Goal: Information Seeking & Learning: Learn about a topic

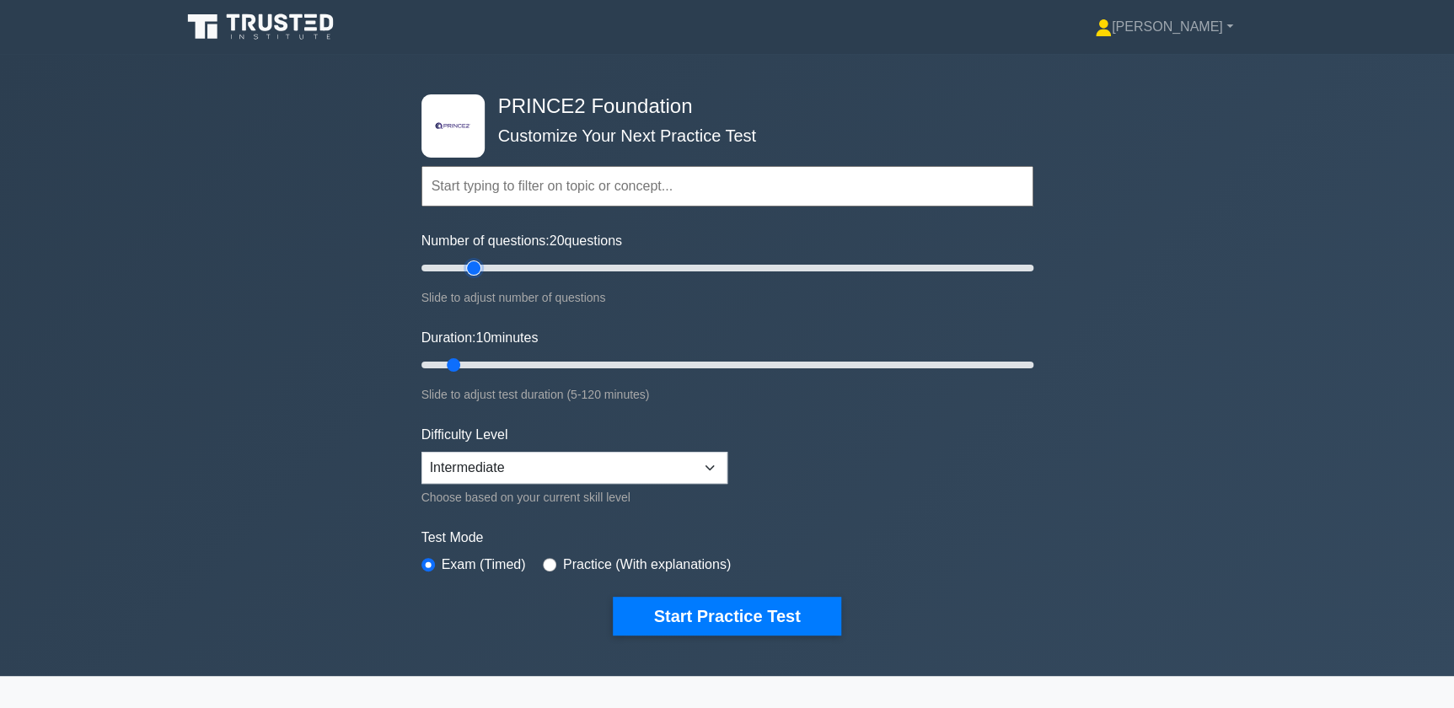
drag, startPoint x: 447, startPoint y: 271, endPoint x: 473, endPoint y: 270, distance: 26.2
type input "20"
click at [473, 270] on input "Number of questions: 20 questions" at bounding box center [727, 268] width 612 height 20
drag, startPoint x: 459, startPoint y: 366, endPoint x: 497, endPoint y: 365, distance: 37.9
type input "20"
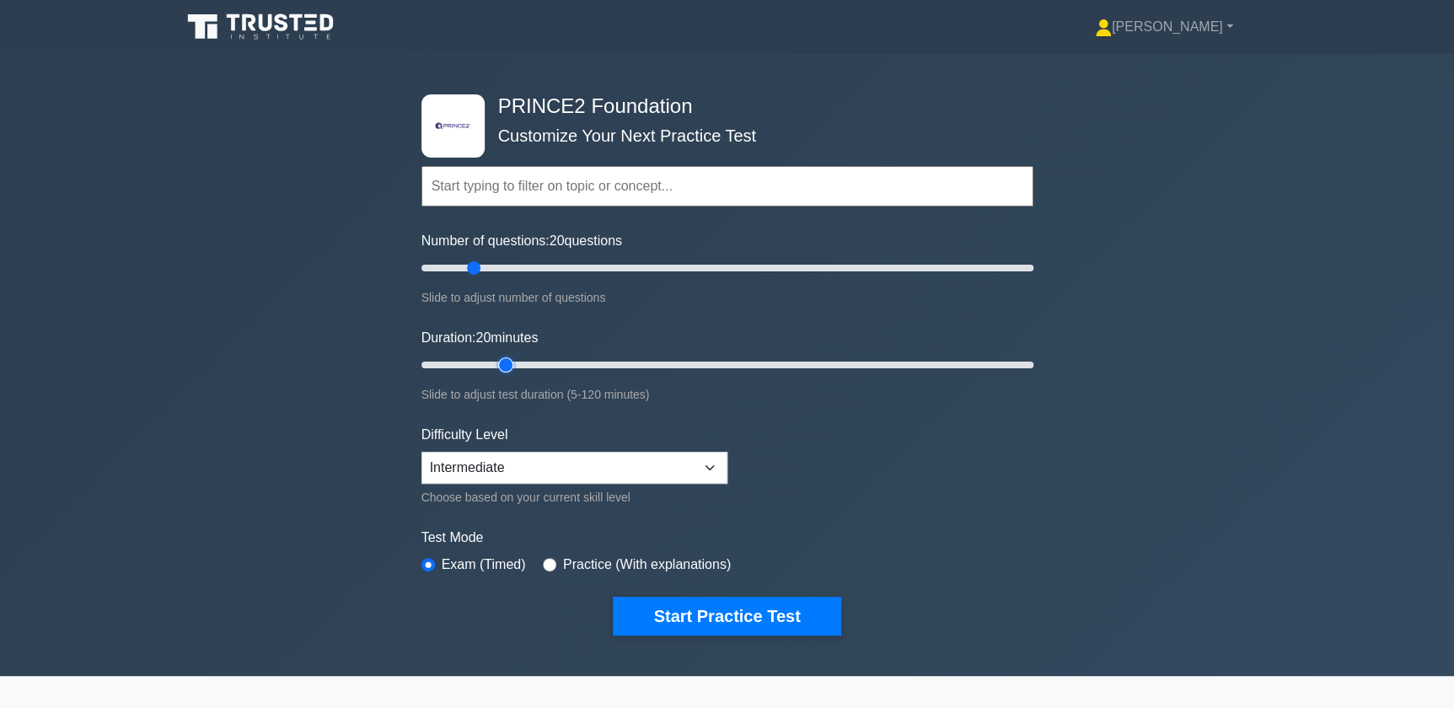
click at [497, 365] on input "Duration: 20 minutes" at bounding box center [727, 365] width 612 height 20
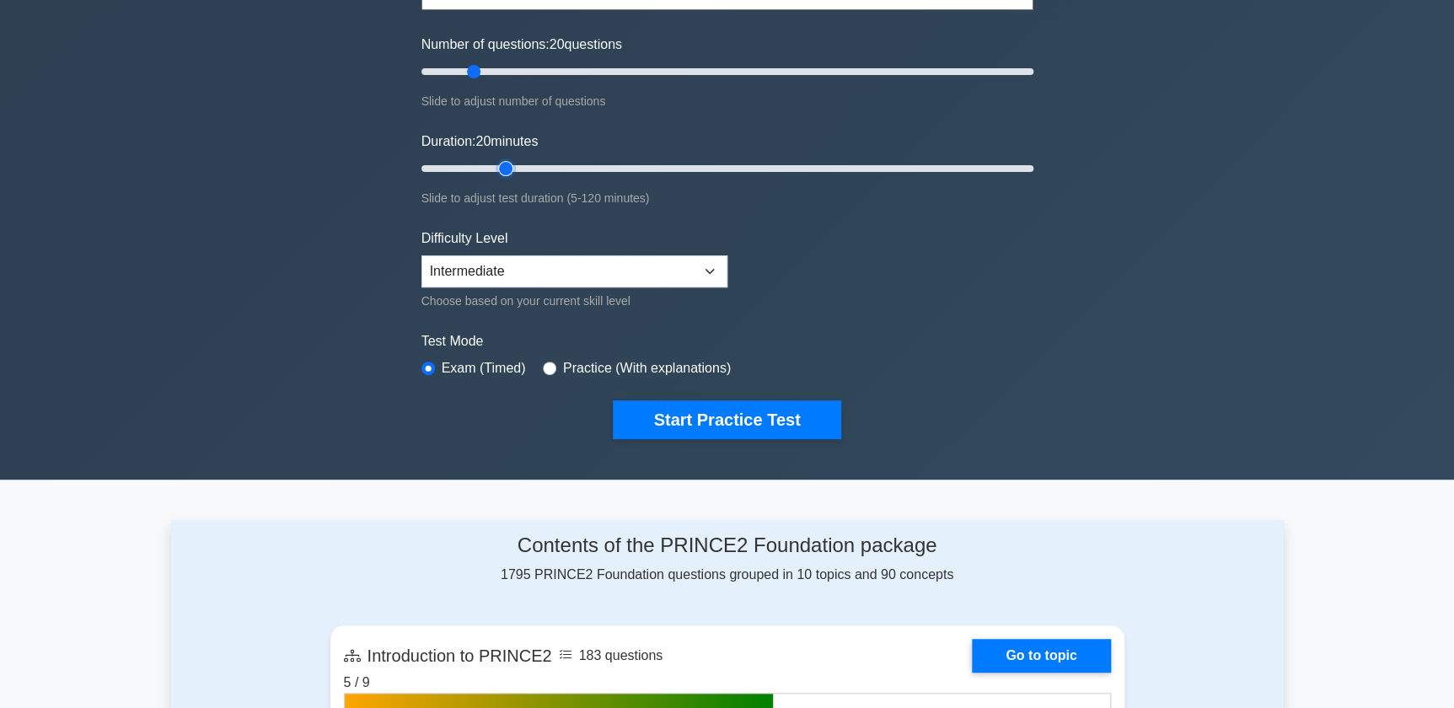
scroll to position [229, 0]
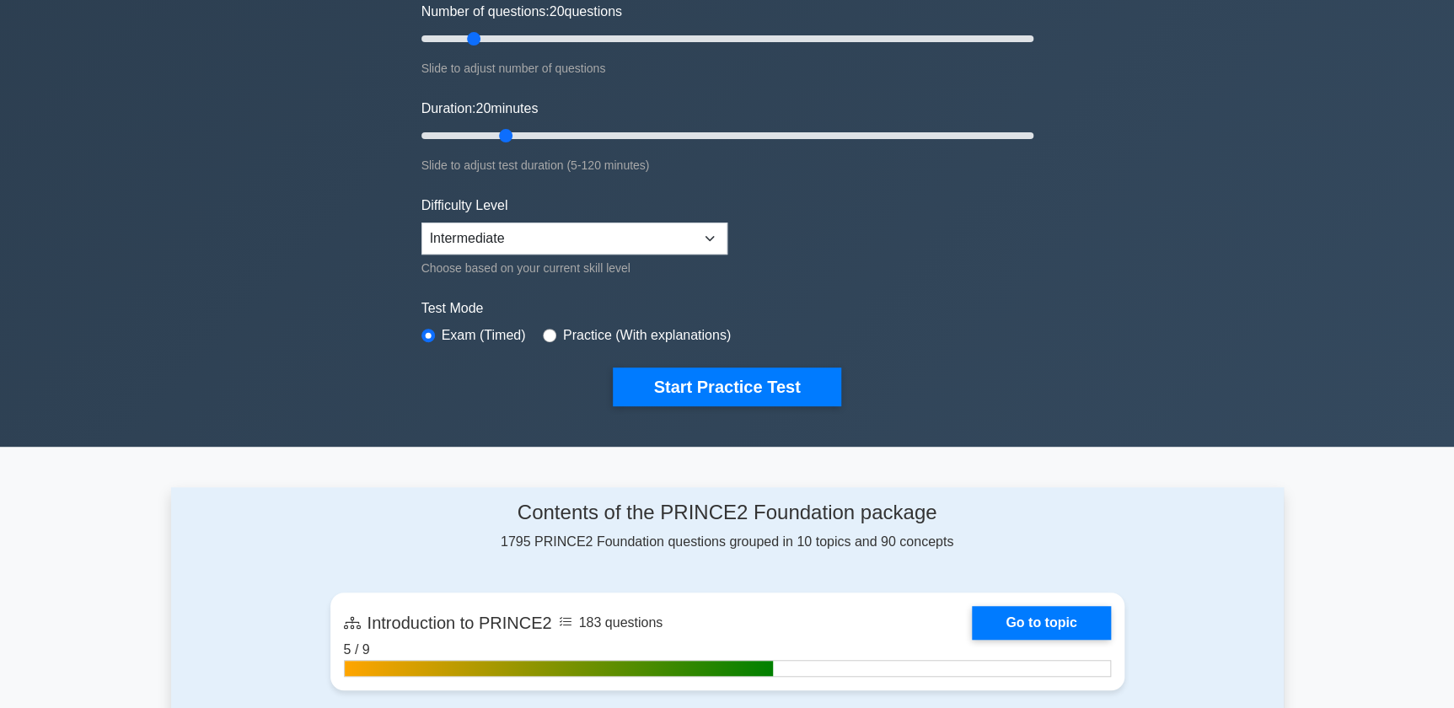
click at [347, 334] on div ".st0{fill-rule:evenodd;clip-rule:evenodd;fill:#000041;} .st1{fill-rule:evenodd;…" at bounding box center [727, 136] width 1454 height 622
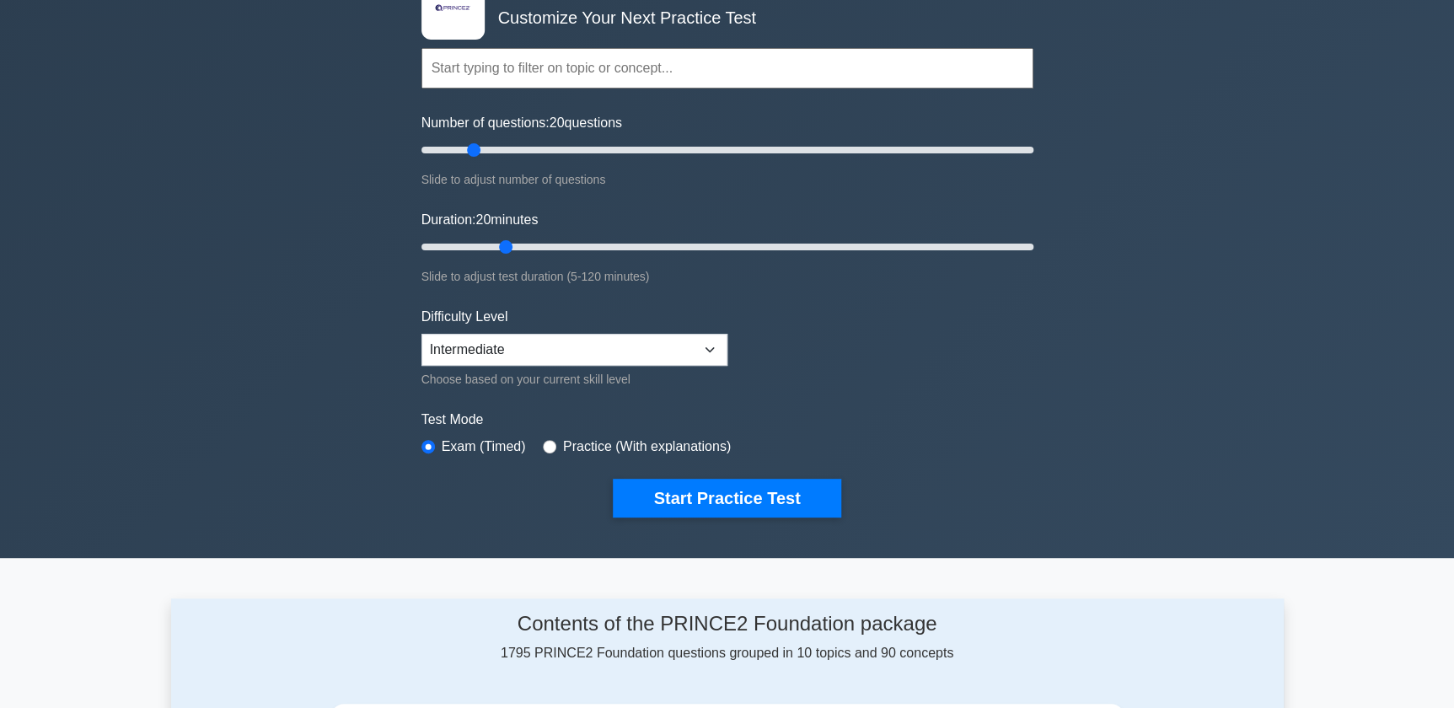
scroll to position [76, 0]
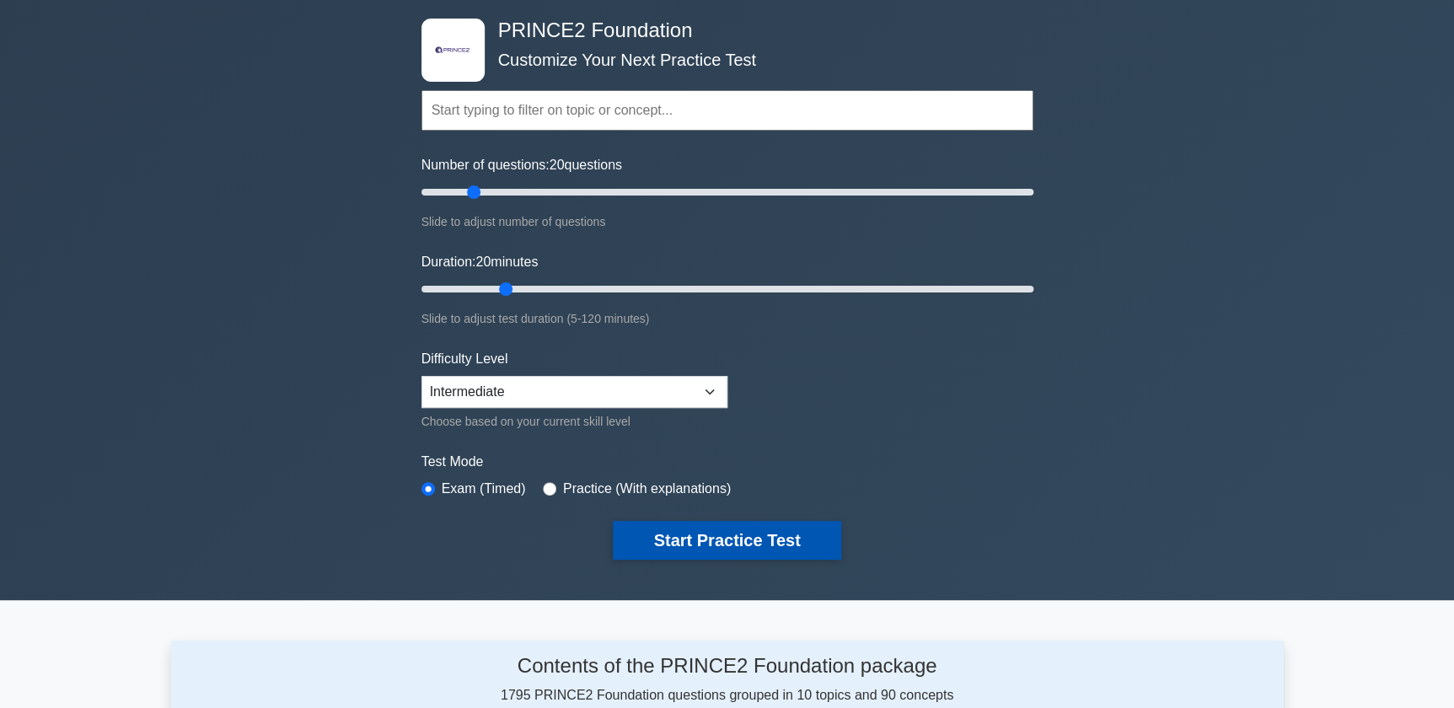
click at [809, 529] on button "Start Practice Test" at bounding box center [727, 540] width 228 height 39
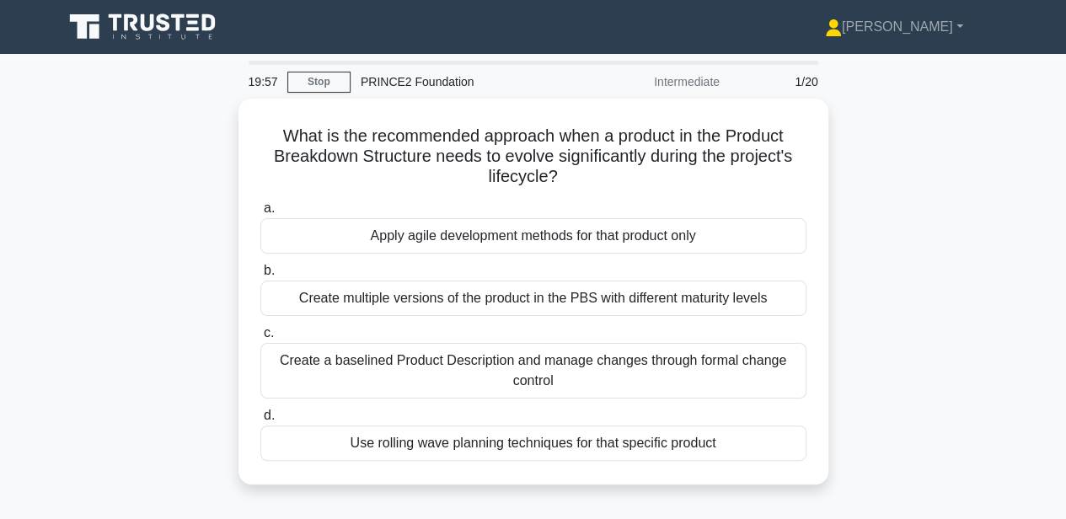
drag, startPoint x: 1409, startPoint y: 3, endPoint x: 151, endPoint y: 247, distance: 1281.9
click at [151, 247] on div "What is the recommended approach when a product in the Product Breakdown Struct…" at bounding box center [533, 302] width 961 height 406
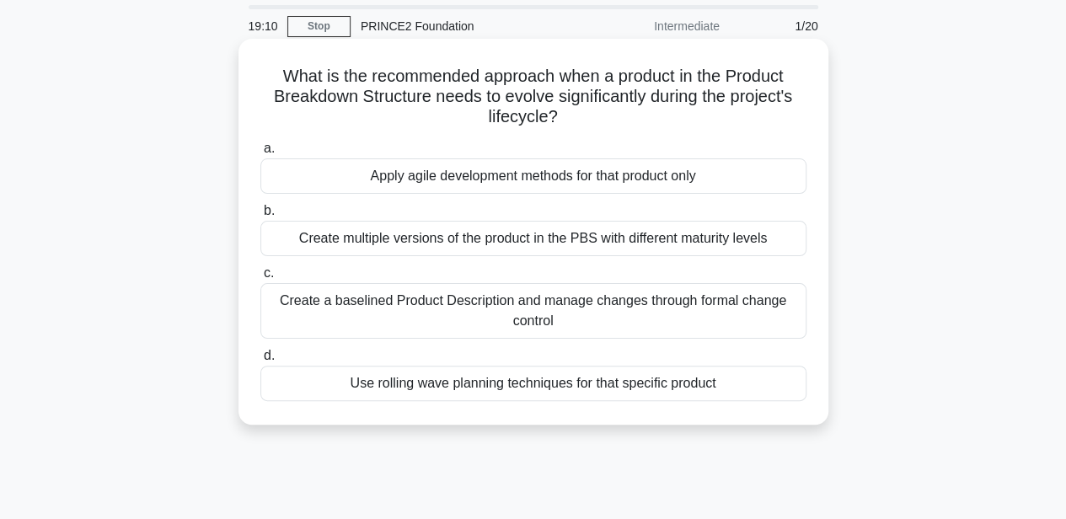
click at [784, 305] on div "Create a baselined Product Description and manage changes through formal change…" at bounding box center [533, 311] width 546 height 56
click at [260, 279] on input "c. Create a baselined Product Description and manage changes through formal cha…" at bounding box center [260, 273] width 0 height 11
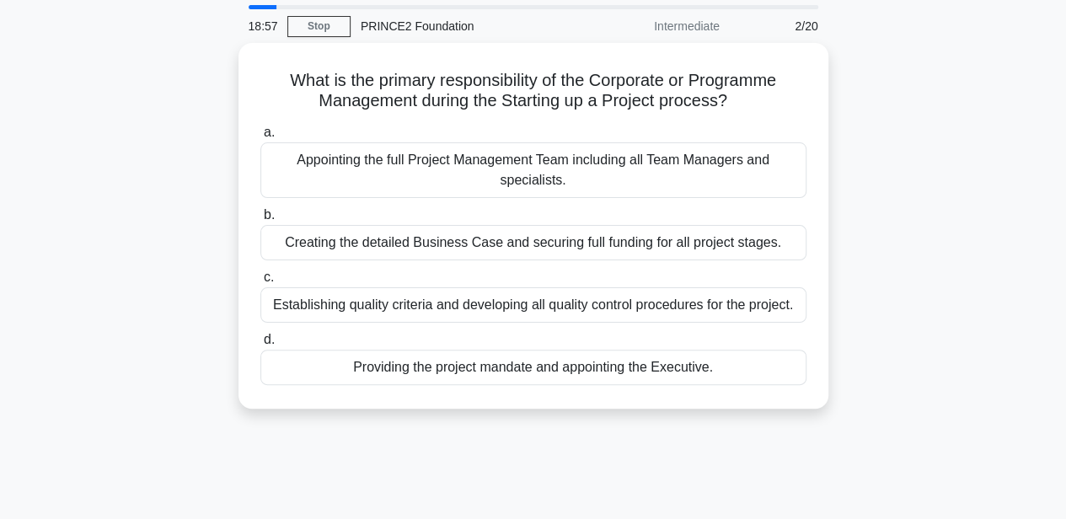
click at [880, 238] on div "What is the primary responsibility of the Corporate or Programme Management dur…" at bounding box center [533, 236] width 961 height 386
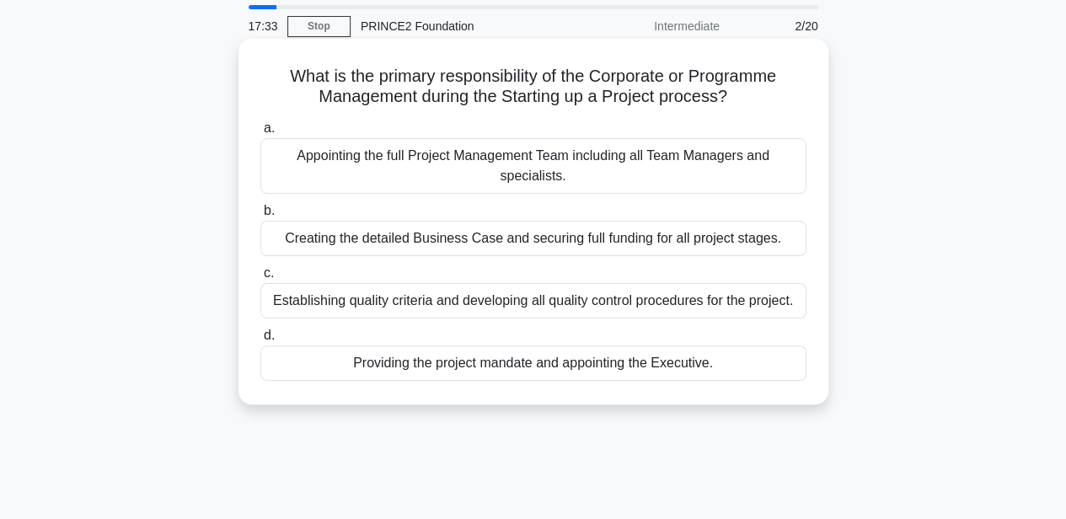
click at [785, 248] on div "Creating the detailed Business Case and securing full funding for all project s…" at bounding box center [533, 238] width 546 height 35
click at [260, 217] on input "b. Creating the detailed Business Case and securing full funding for all projec…" at bounding box center [260, 211] width 0 height 11
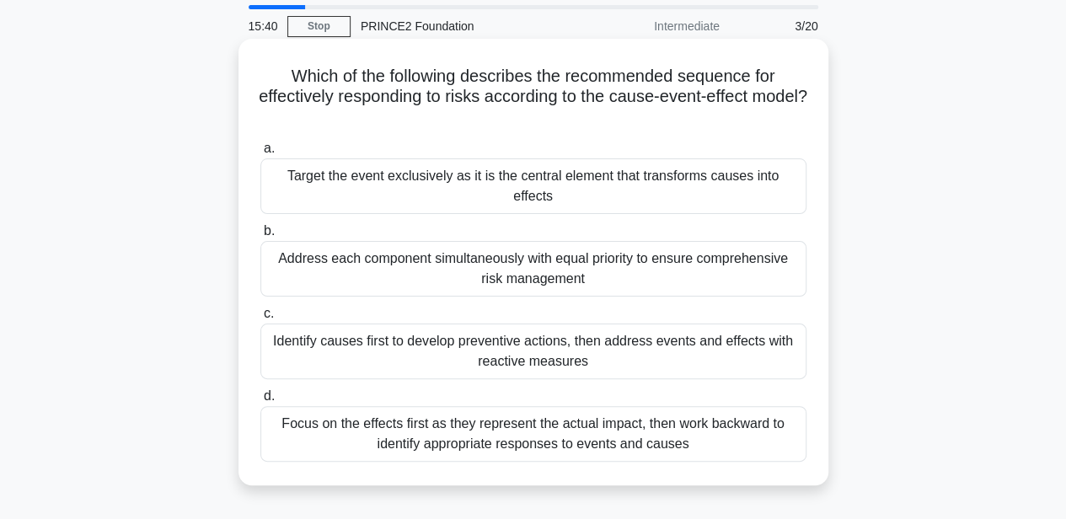
click at [723, 324] on div "Identify causes first to develop preventive actions, then address events and ef…" at bounding box center [533, 352] width 546 height 56
click at [260, 319] on input "c. Identify causes first to develop preventive actions, then address events and…" at bounding box center [260, 314] width 0 height 11
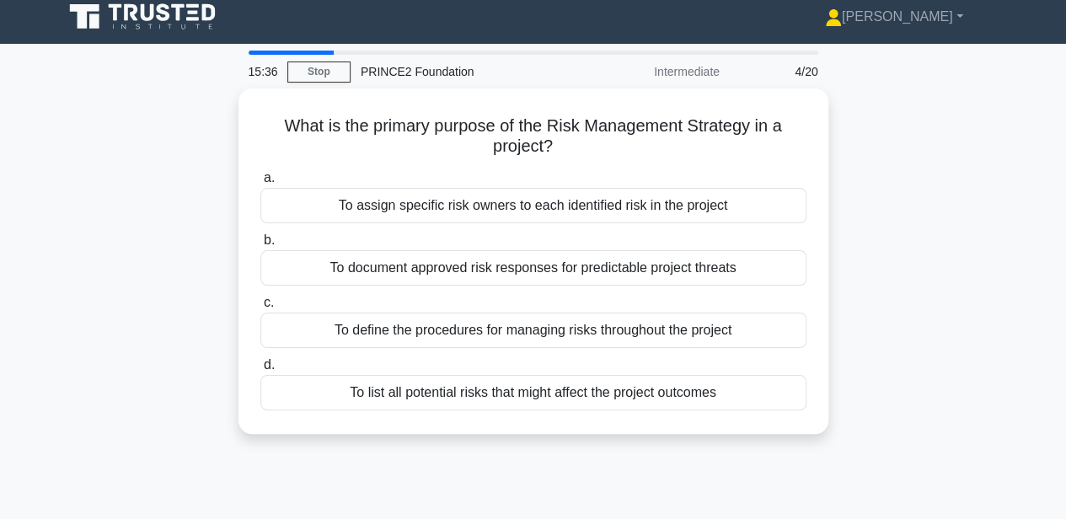
scroll to position [0, 0]
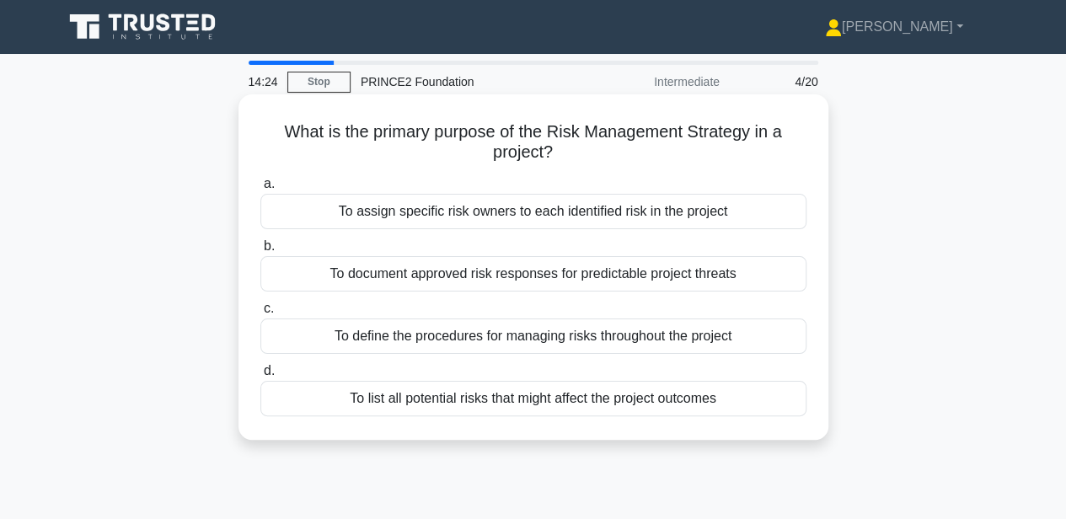
click at [532, 398] on div "To list all potential risks that might affect the project outcomes" at bounding box center [533, 398] width 546 height 35
click at [260, 377] on input "d. To list all potential risks that might affect the project outcomes" at bounding box center [260, 371] width 0 height 11
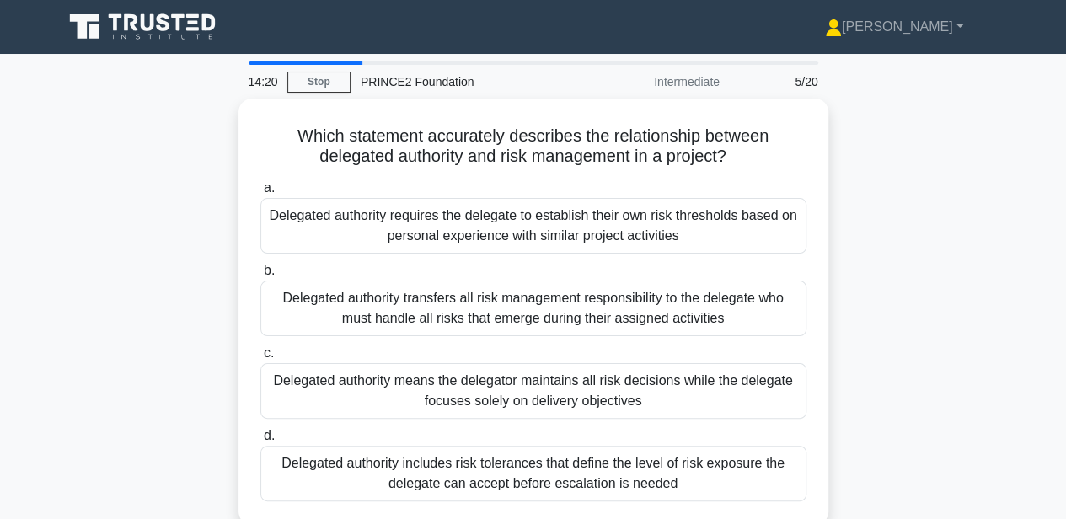
scroll to position [56, 0]
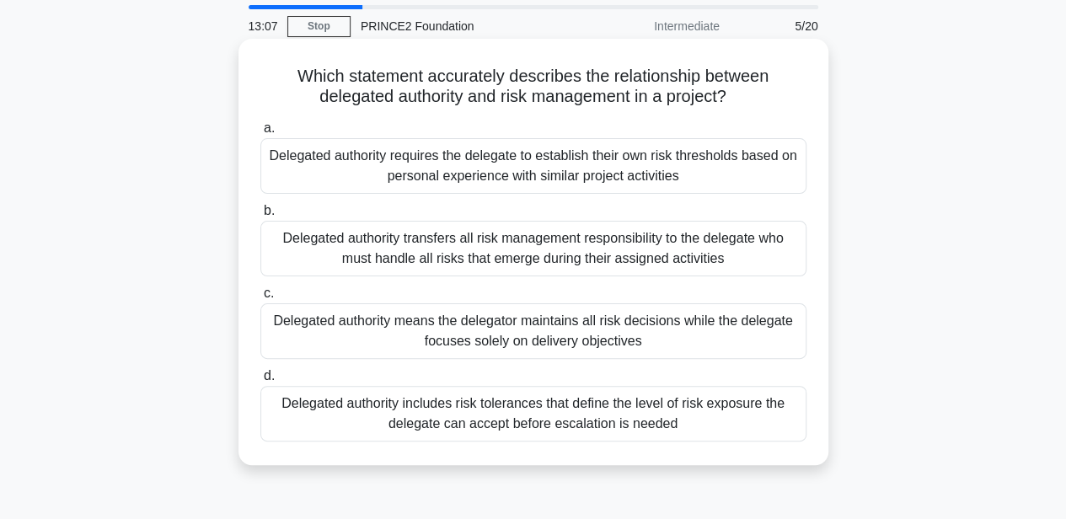
click at [678, 418] on div "Delegated authority includes risk tolerances that define the level of risk expo…" at bounding box center [533, 414] width 546 height 56
click at [260, 382] on input "d. Delegated authority includes risk tolerances that define the level of risk e…" at bounding box center [260, 376] width 0 height 11
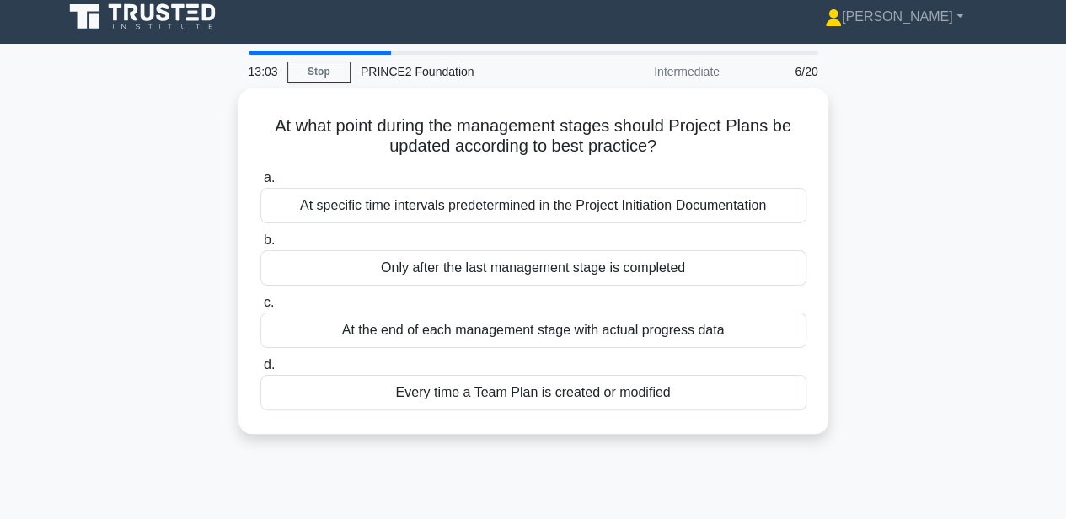
scroll to position [0, 0]
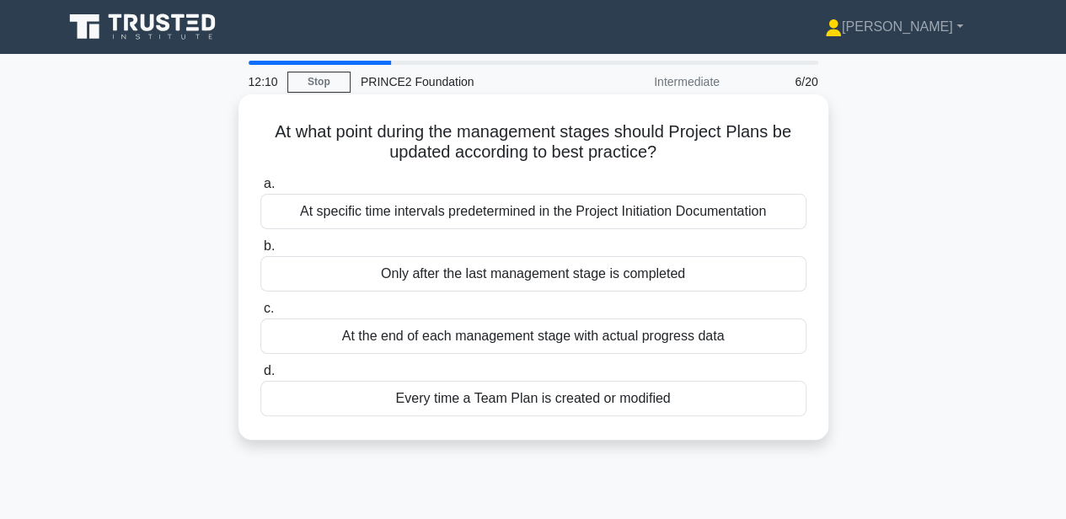
click at [658, 332] on div "At the end of each management stage with actual progress data" at bounding box center [533, 336] width 546 height 35
click at [260, 314] on input "c. At the end of each management stage with actual progress data" at bounding box center [260, 308] width 0 height 11
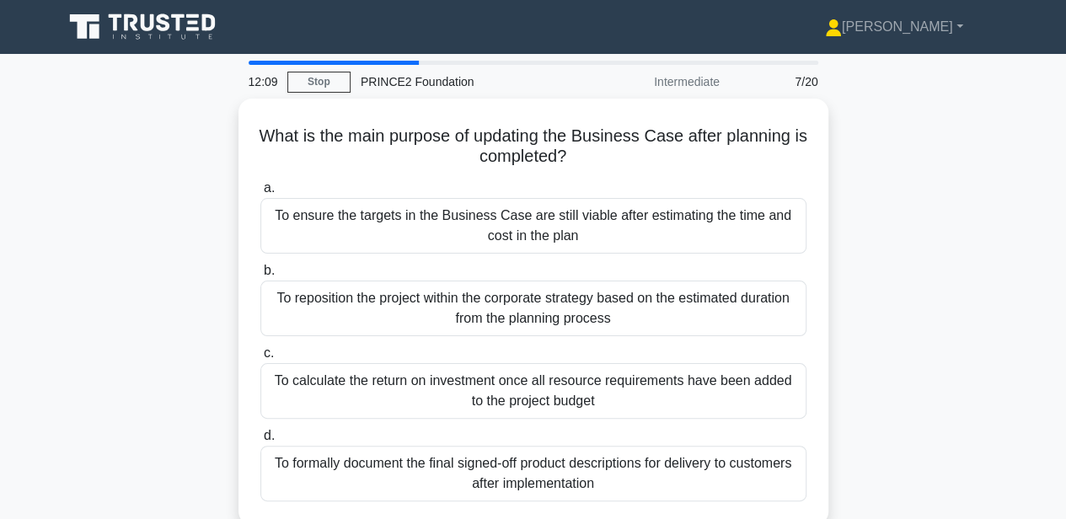
scroll to position [56, 0]
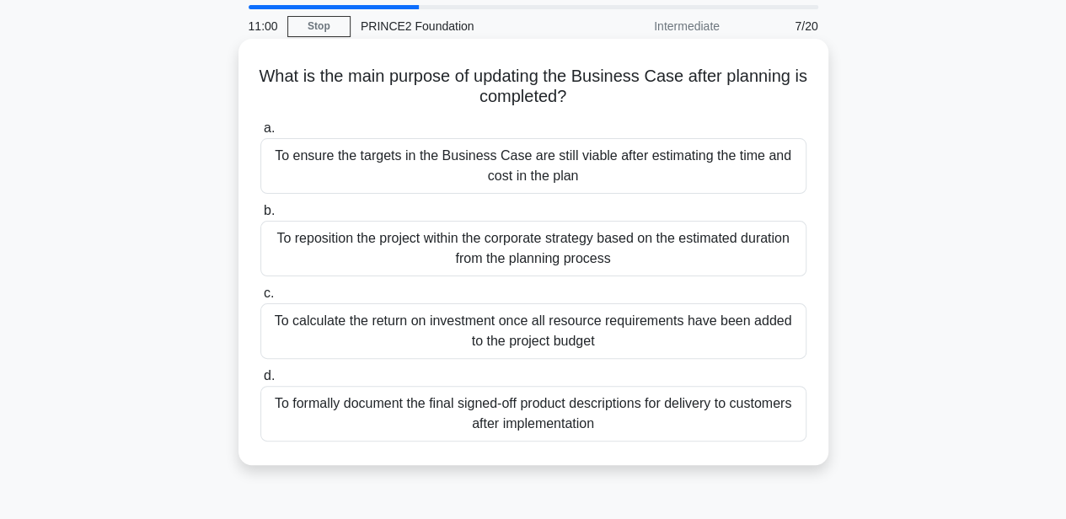
click at [620, 172] on div "To ensure the targets in the Business Case are still viable after estimating th…" at bounding box center [533, 166] width 546 height 56
click at [260, 134] on input "a. To ensure the targets in the Business Case are still viable after estimating…" at bounding box center [260, 128] width 0 height 11
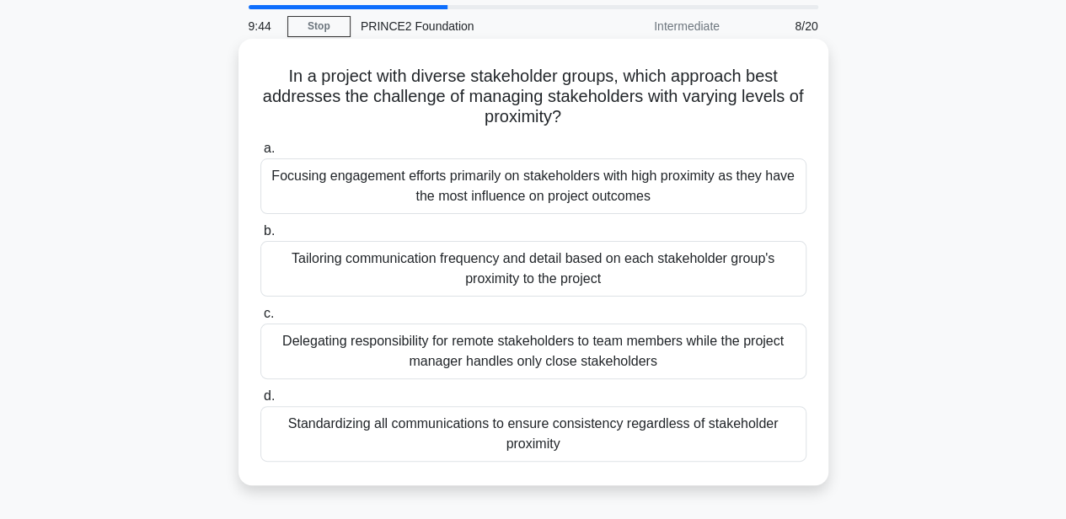
click at [757, 260] on div "Tailoring communication frequency and detail based on each stakeholder group's …" at bounding box center [533, 269] width 546 height 56
click at [260, 237] on input "b. Tailoring communication frequency and detail based on each stakeholder group…" at bounding box center [260, 231] width 0 height 11
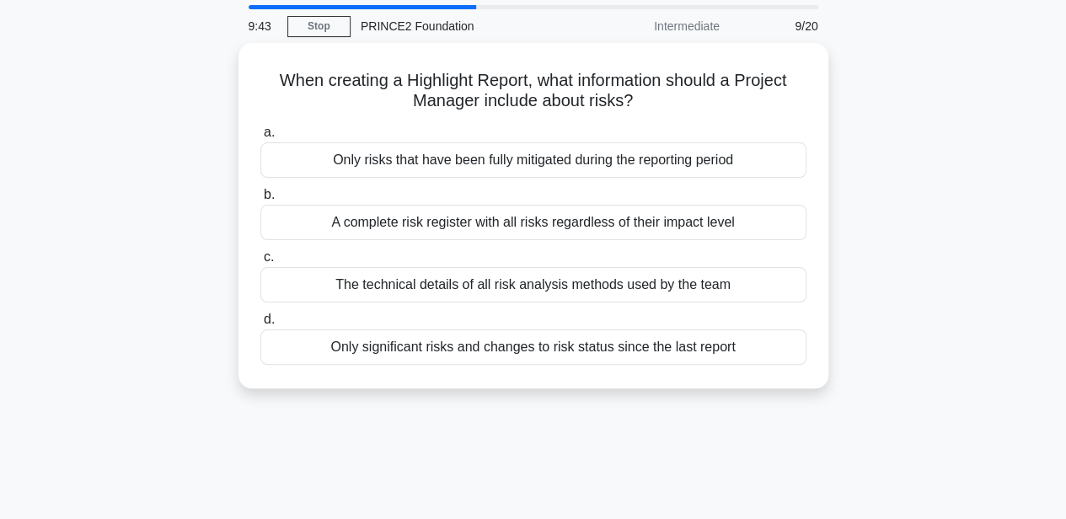
scroll to position [0, 0]
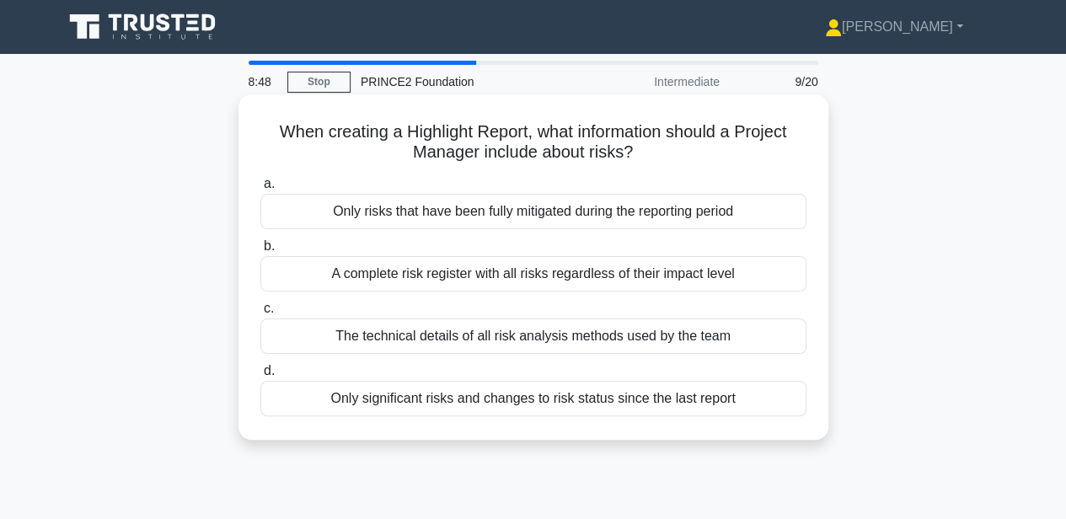
click at [733, 276] on div "A complete risk register with all risks regardless of their impact level" at bounding box center [533, 273] width 546 height 35
click at [260, 252] on input "b. A complete risk register with all risks regardless of their impact level" at bounding box center [260, 246] width 0 height 11
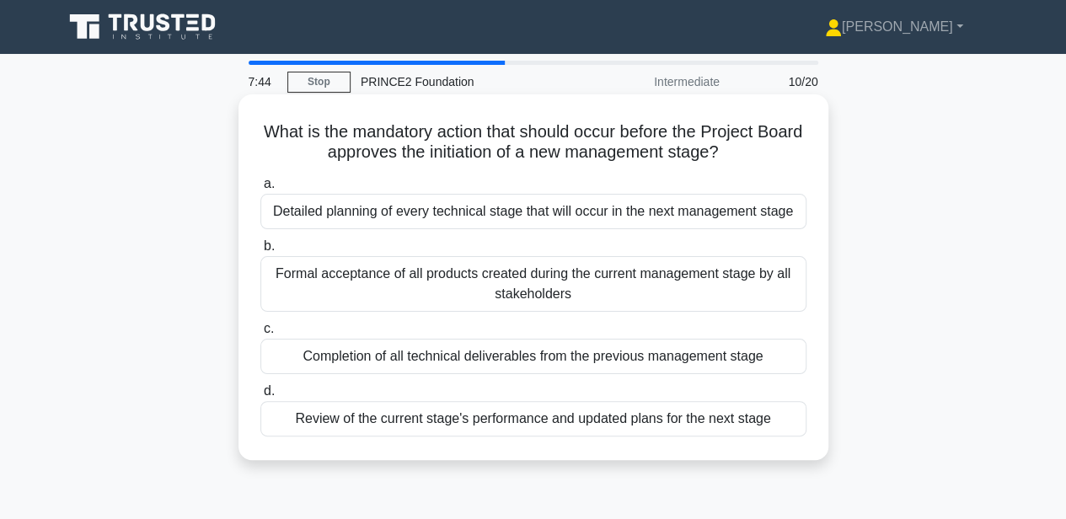
click at [642, 418] on div "Review of the current stage's performance and updated plans for the next stage" at bounding box center [533, 418] width 546 height 35
click at [260, 397] on input "d. Review of the current stage's performance and updated plans for the next sta…" at bounding box center [260, 391] width 0 height 11
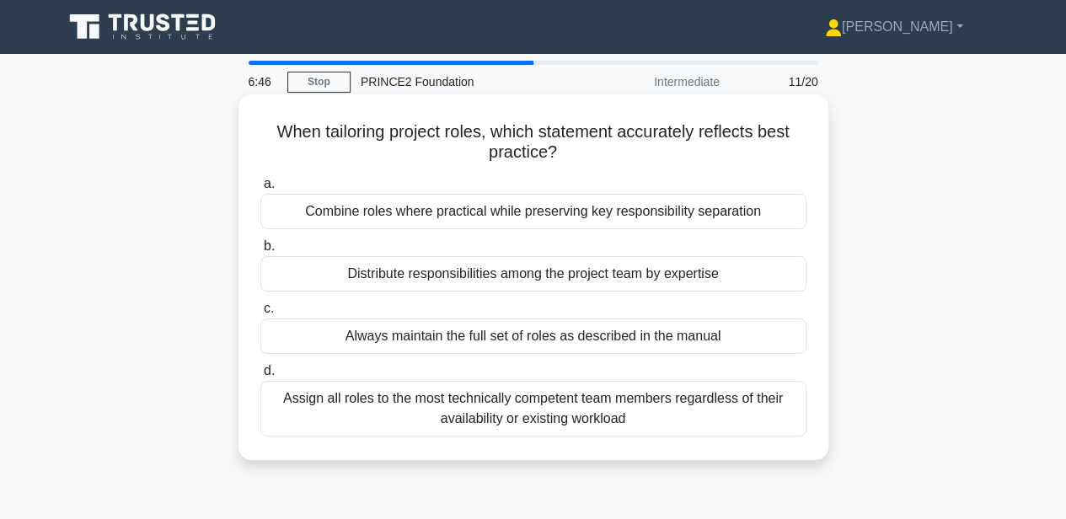
click at [572, 280] on div "Distribute responsibilities among the project team by expertise" at bounding box center [533, 273] width 546 height 35
click at [260, 252] on input "b. Distribute responsibilities among the project team by expertise" at bounding box center [260, 246] width 0 height 11
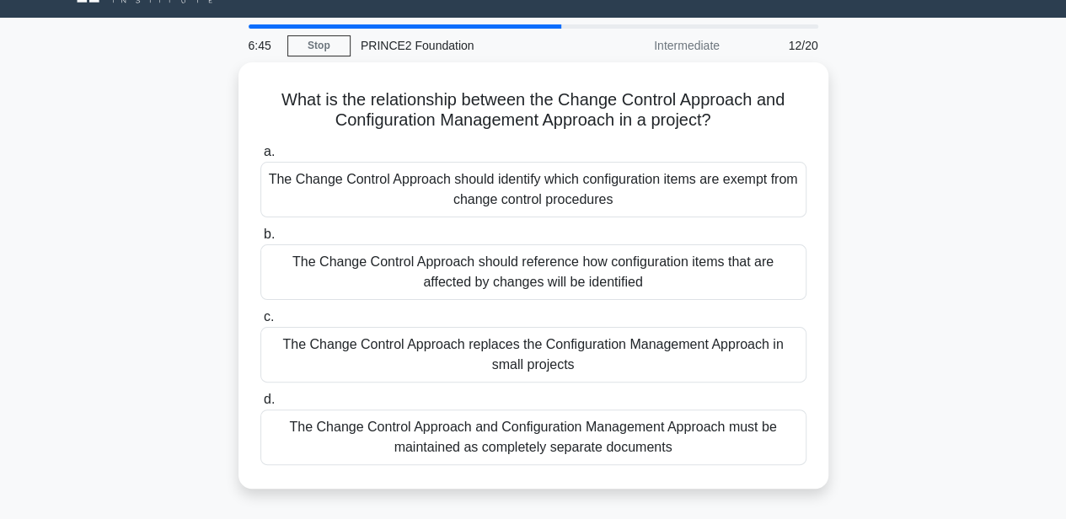
scroll to position [56, 0]
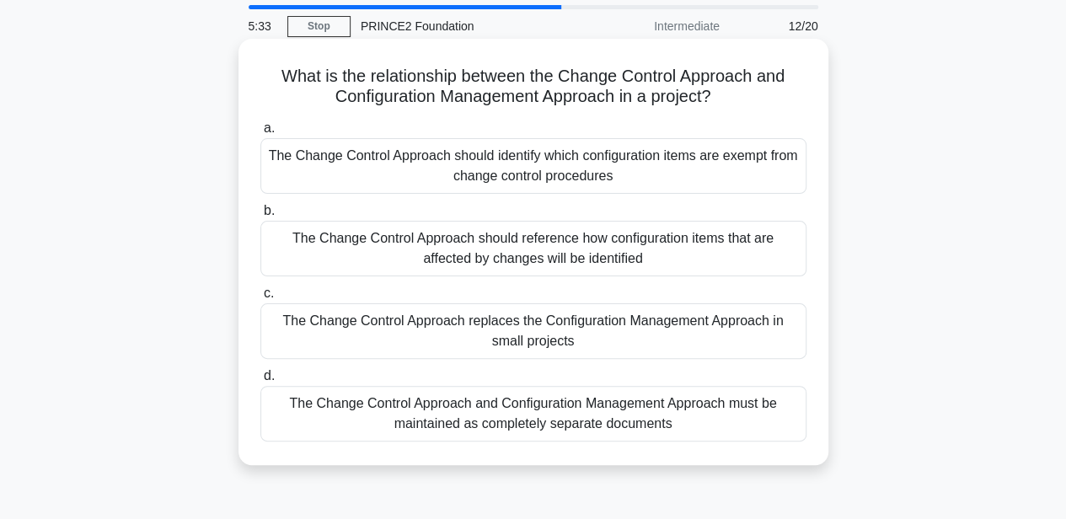
click at [640, 334] on div "The Change Control Approach replaces the Configuration Management Approach in s…" at bounding box center [533, 331] width 546 height 56
click at [260, 299] on input "c. The Change Control Approach replaces the Configuration Management Approach i…" at bounding box center [260, 293] width 0 height 11
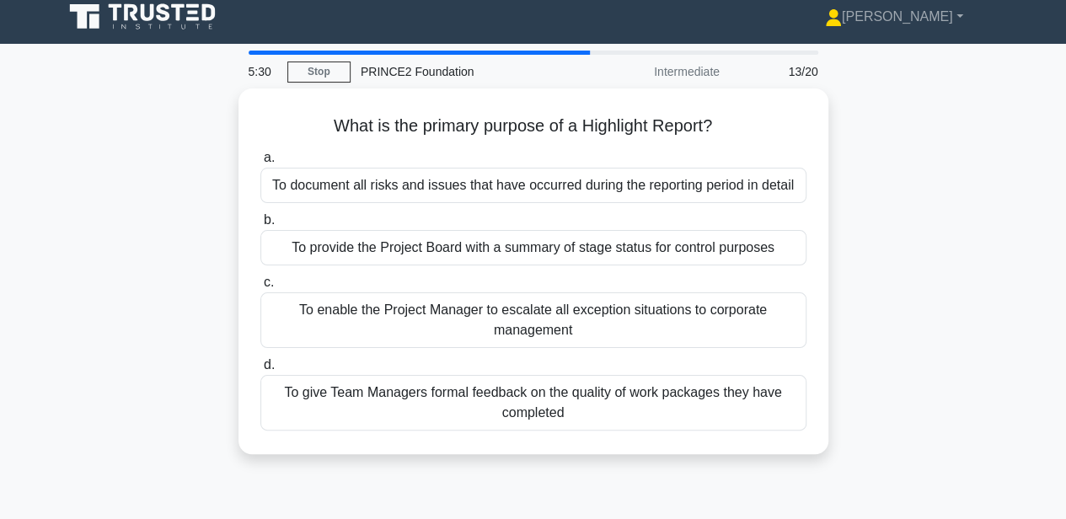
scroll to position [0, 0]
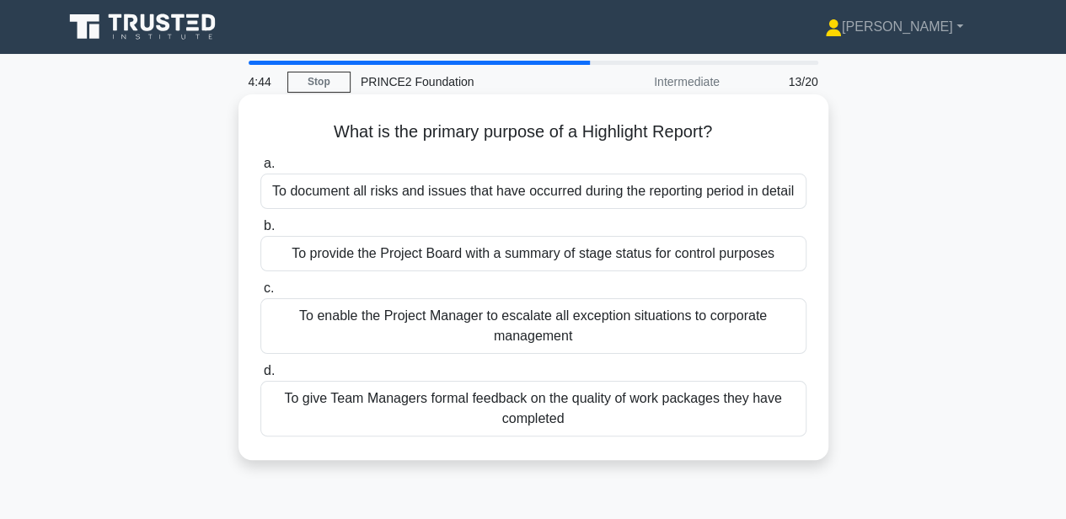
click at [781, 197] on div "To document all risks and issues that have occurred during the reporting period…" at bounding box center [533, 191] width 546 height 35
click at [260, 169] on input "a. To document all risks and issues that have occurred during the reporting per…" at bounding box center [260, 163] width 0 height 11
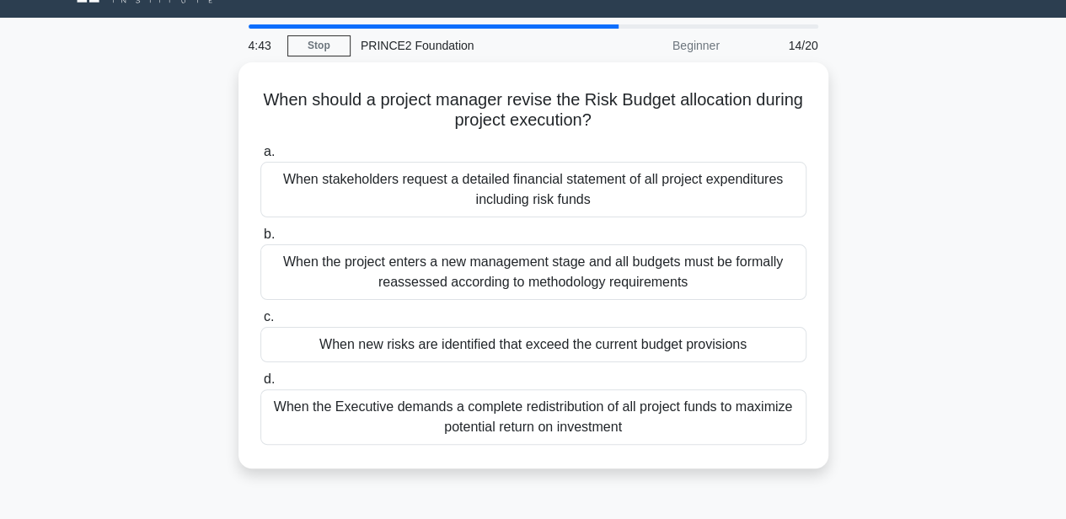
scroll to position [56, 0]
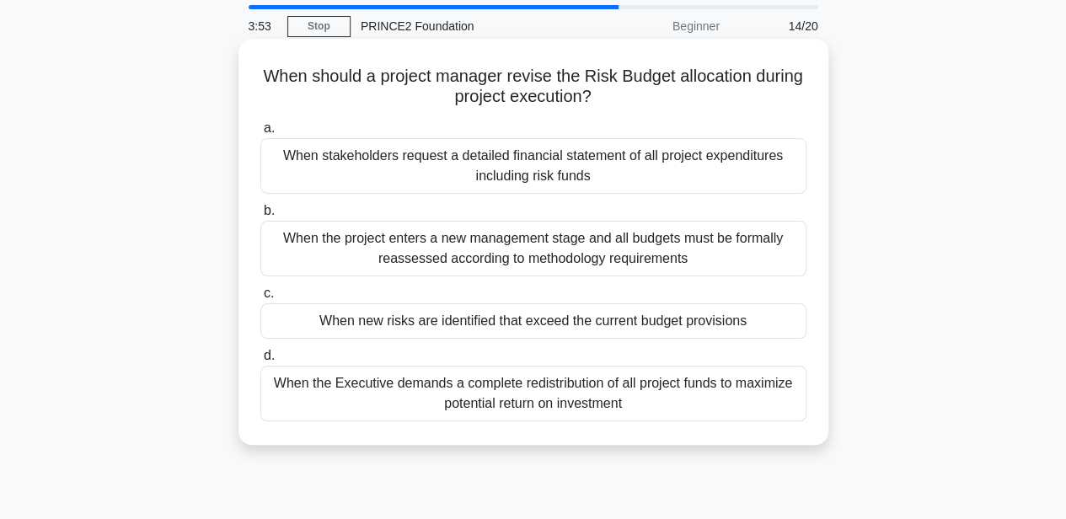
click at [585, 320] on div "When new risks are identified that exceed the current budget provisions" at bounding box center [533, 320] width 546 height 35
click at [260, 299] on input "c. When new risks are identified that exceed the current budget provisions" at bounding box center [260, 293] width 0 height 11
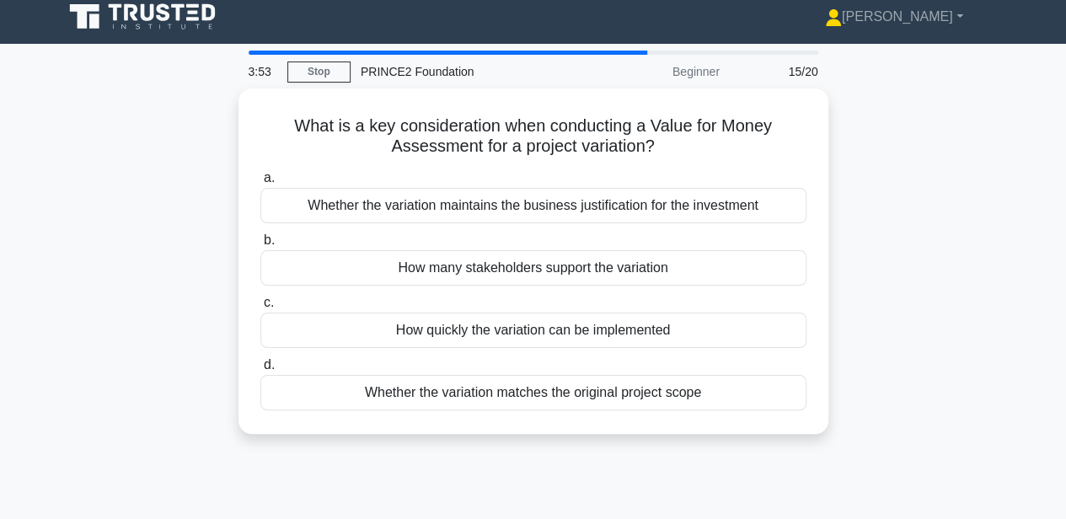
scroll to position [0, 0]
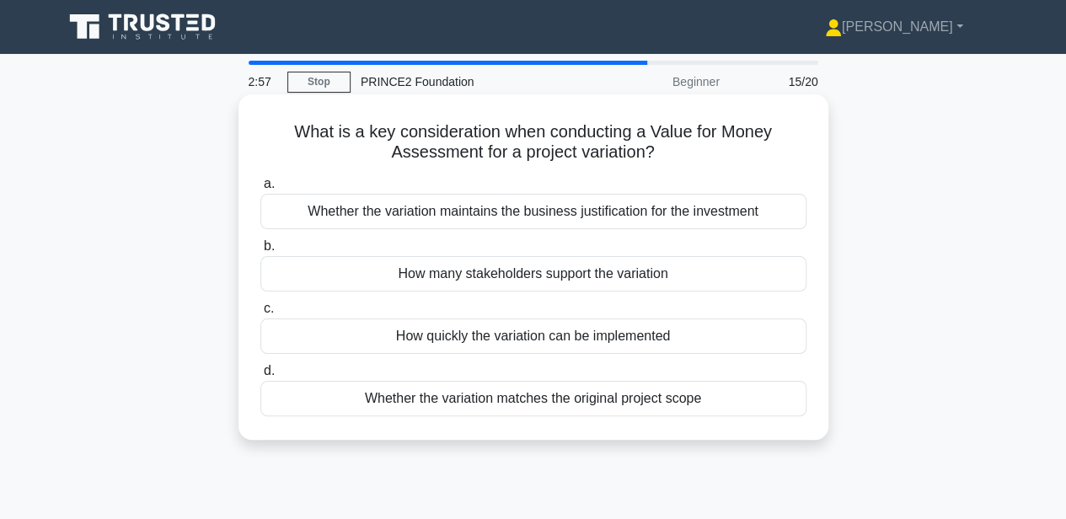
click at [713, 403] on div "Whether the variation matches the original project scope" at bounding box center [533, 398] width 546 height 35
click at [260, 377] on input "d. Whether the variation matches the original project scope" at bounding box center [260, 371] width 0 height 11
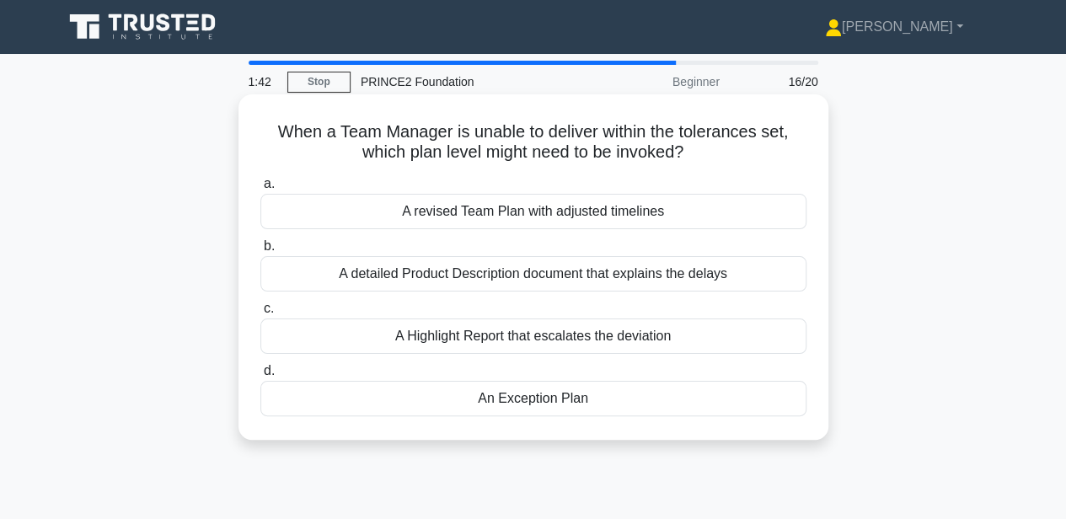
click at [513, 400] on div "An Exception Plan" at bounding box center [533, 398] width 546 height 35
click at [260, 377] on input "d. An Exception Plan" at bounding box center [260, 371] width 0 height 11
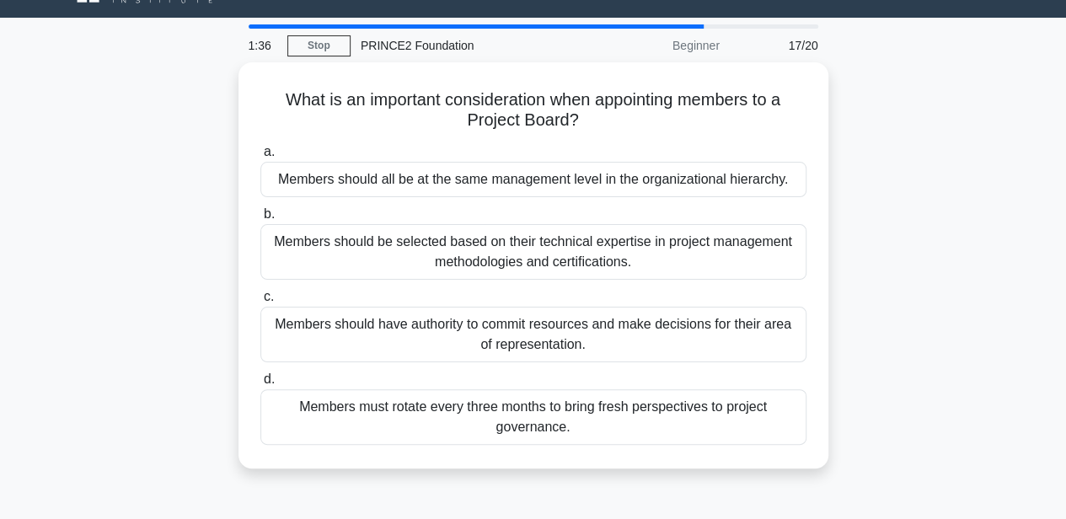
scroll to position [56, 0]
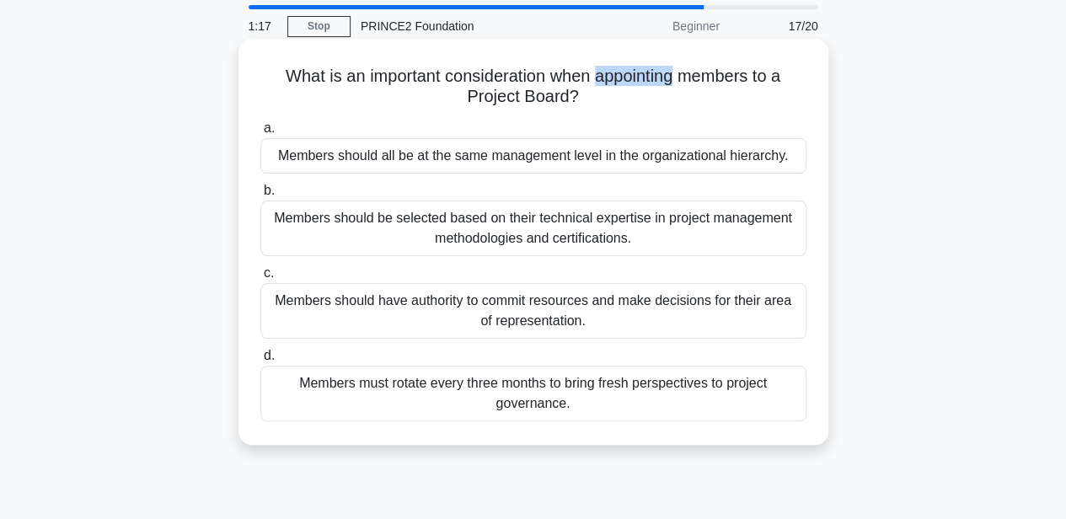
drag, startPoint x: 598, startPoint y: 82, endPoint x: 678, endPoint y: 83, distance: 80.1
click at [678, 83] on h5 "What is an important consideration when appointing members to a Project Board? …" at bounding box center [534, 87] width 550 height 42
drag, startPoint x: 678, startPoint y: 83, endPoint x: 634, endPoint y: 76, distance: 44.5
click at [634, 76] on h5 "What is an important consideration when appointing members to a Project Board? …" at bounding box center [534, 87] width 550 height 42
click at [746, 233] on div "Members should be selected based on their technical expertise in project manage…" at bounding box center [533, 229] width 546 height 56
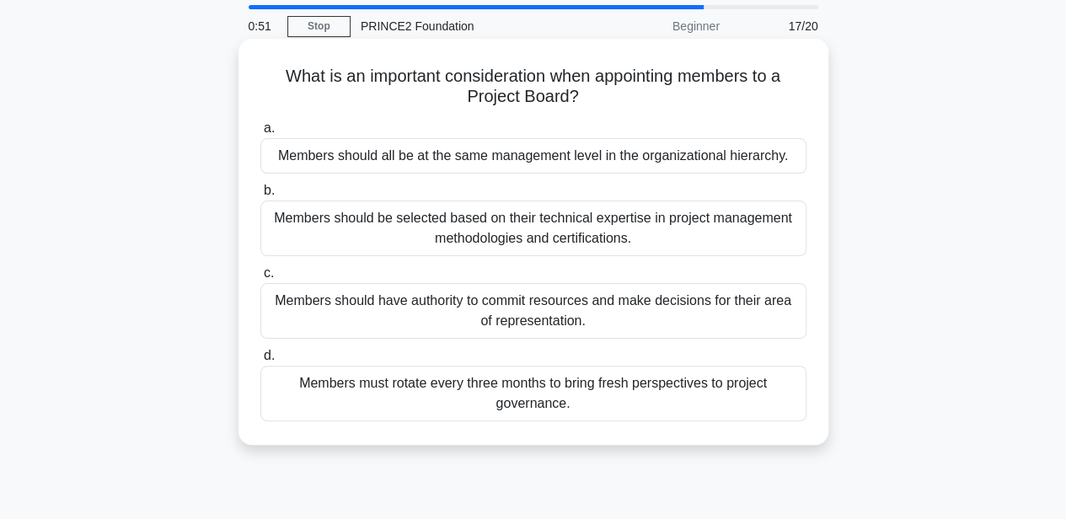
click at [260, 196] on input "b. Members should be selected based on their technical expertise in project man…" at bounding box center [260, 190] width 0 height 11
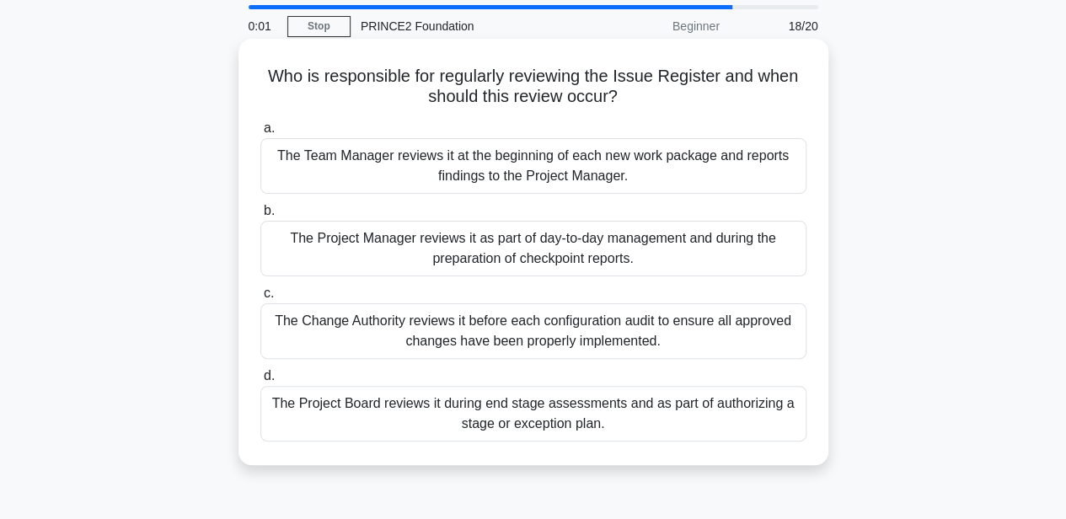
click at [738, 252] on div "The Project Manager reviews it as part of day-to-day management and during the …" at bounding box center [533, 249] width 546 height 56
click at [260, 217] on input "b. The Project Manager reviews it as part of day-to-day management and during t…" at bounding box center [260, 211] width 0 height 11
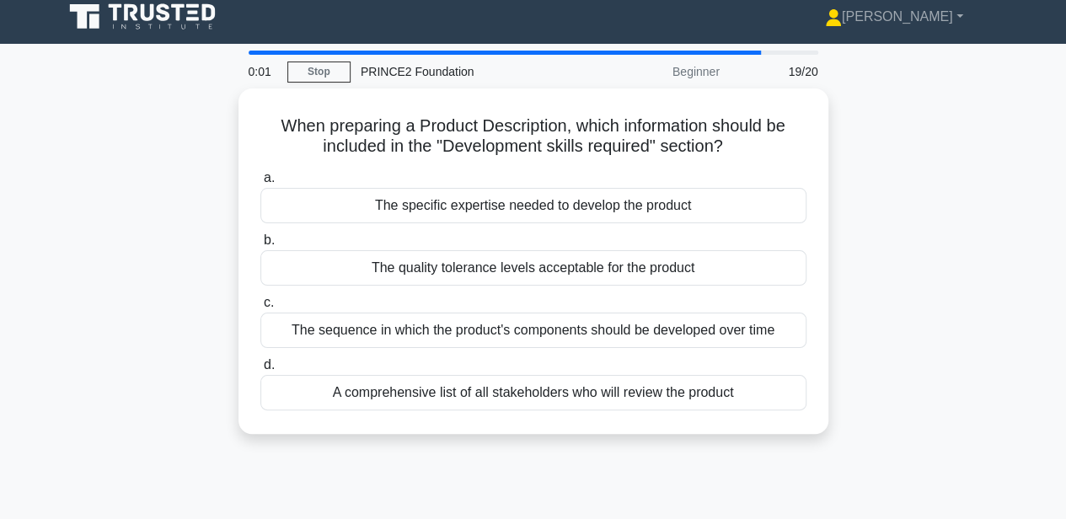
scroll to position [0, 0]
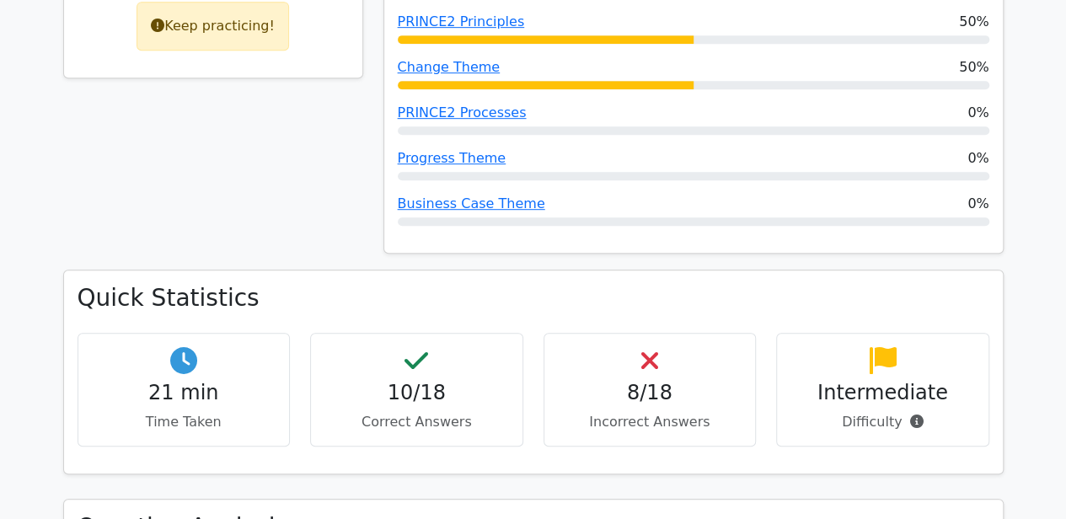
scroll to position [449, 0]
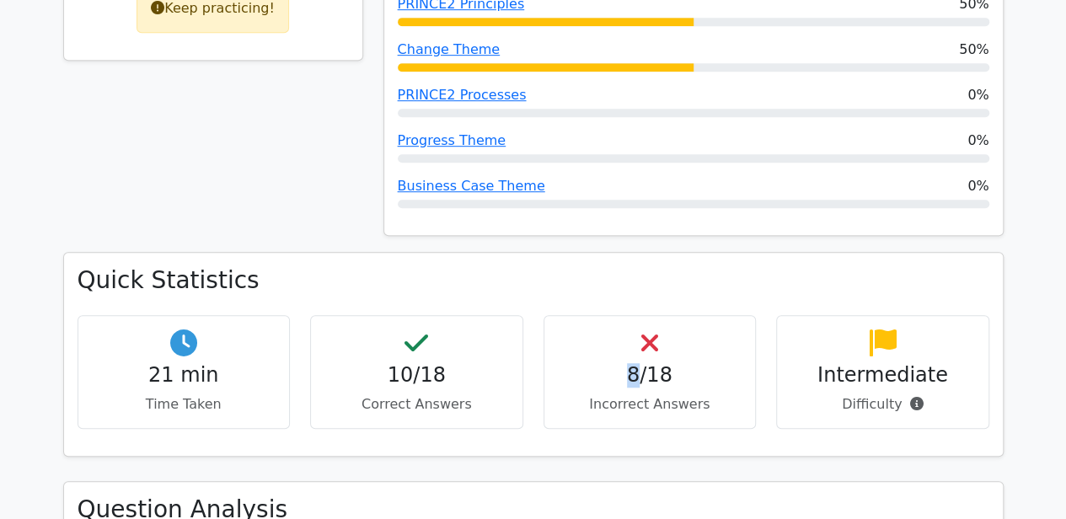
drag, startPoint x: 639, startPoint y: 372, endPoint x: 627, endPoint y: 372, distance: 11.8
click at [627, 372] on h4 "8/18" at bounding box center [650, 375] width 185 height 24
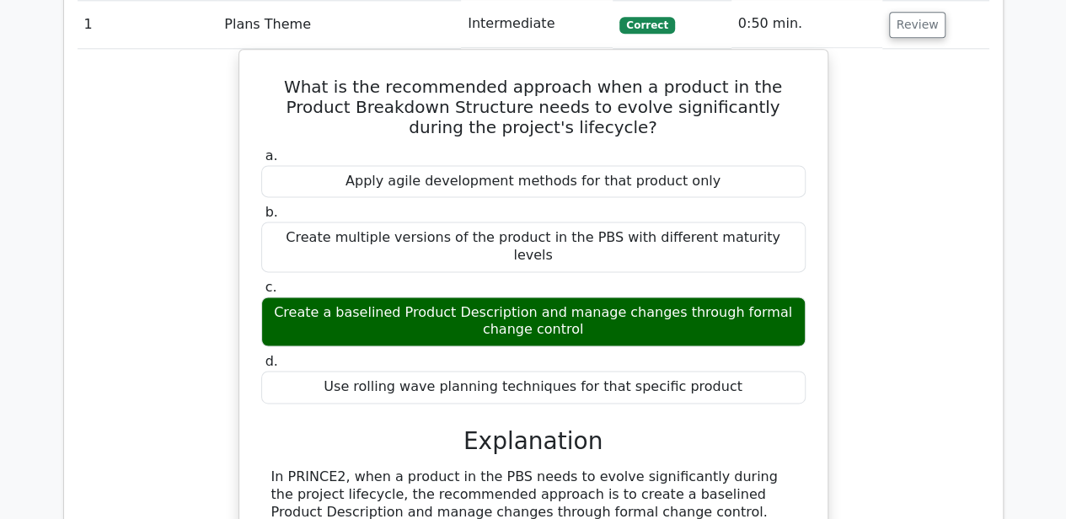
scroll to position [1012, 0]
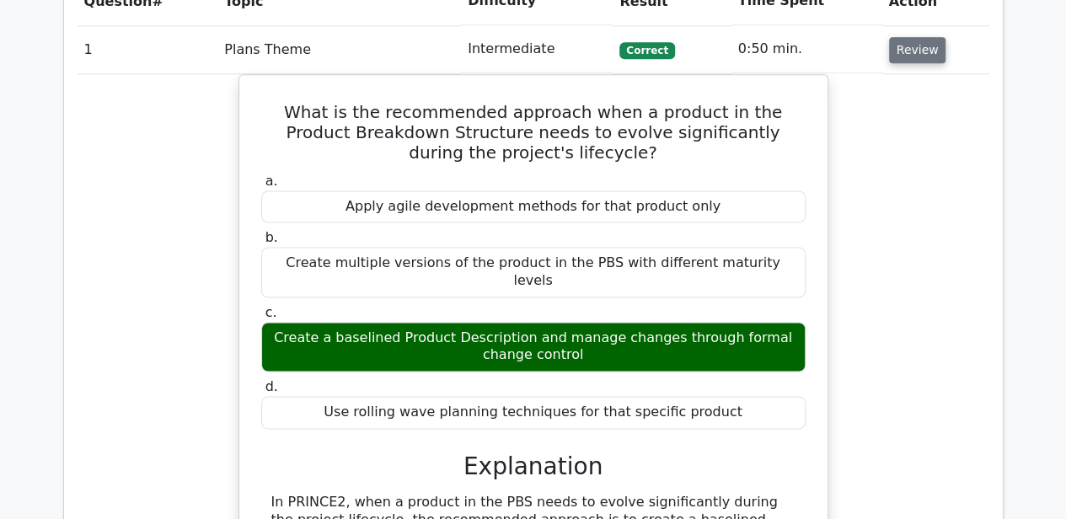
click at [913, 52] on button "Review" at bounding box center [917, 50] width 57 height 26
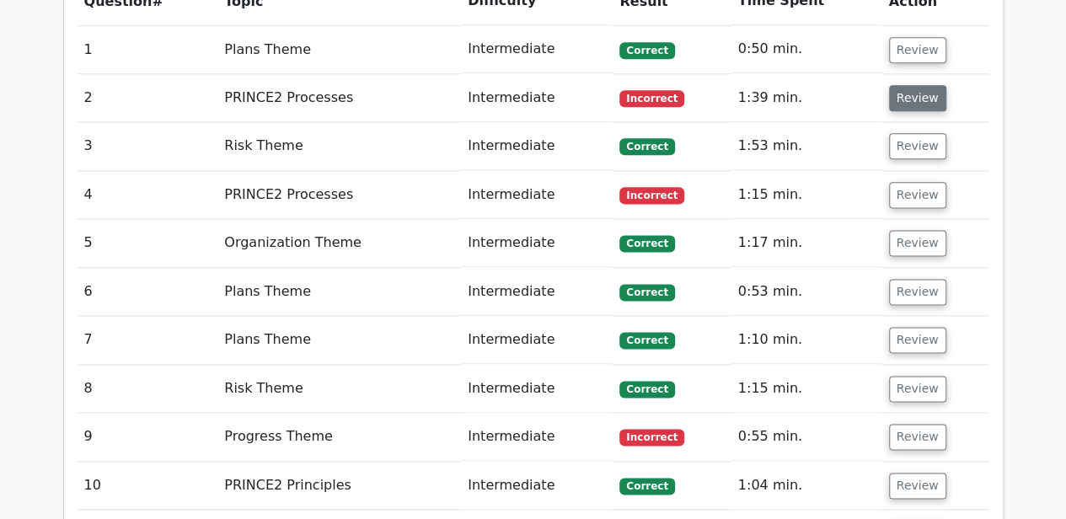
click at [910, 94] on button "Review" at bounding box center [917, 98] width 57 height 26
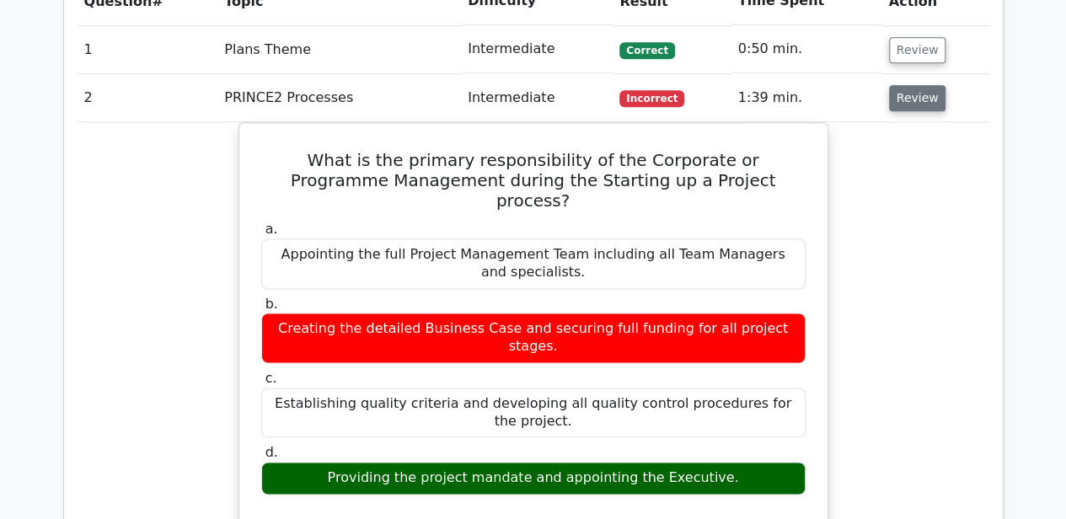
click at [894, 105] on button "Review" at bounding box center [917, 98] width 57 height 26
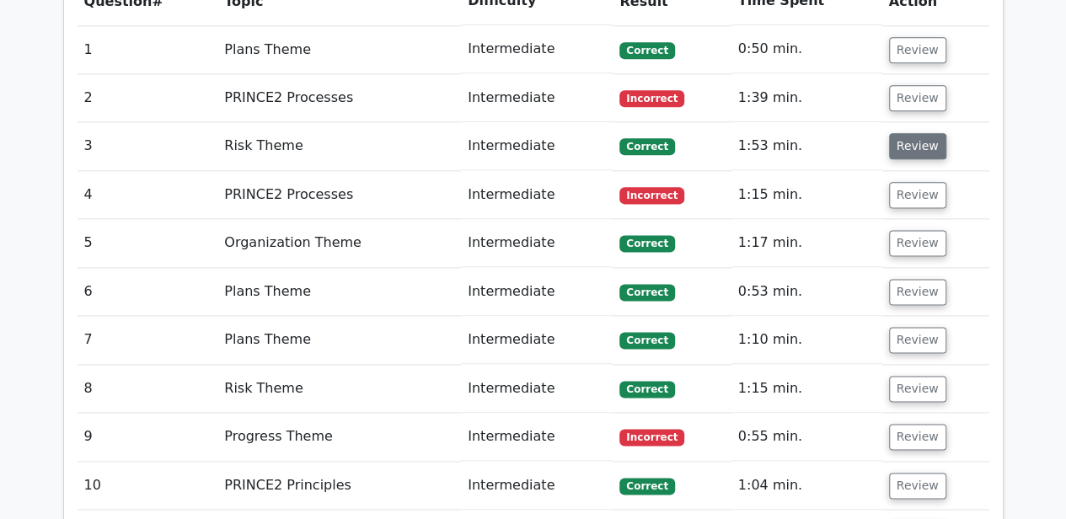
click at [903, 142] on button "Review" at bounding box center [917, 146] width 57 height 26
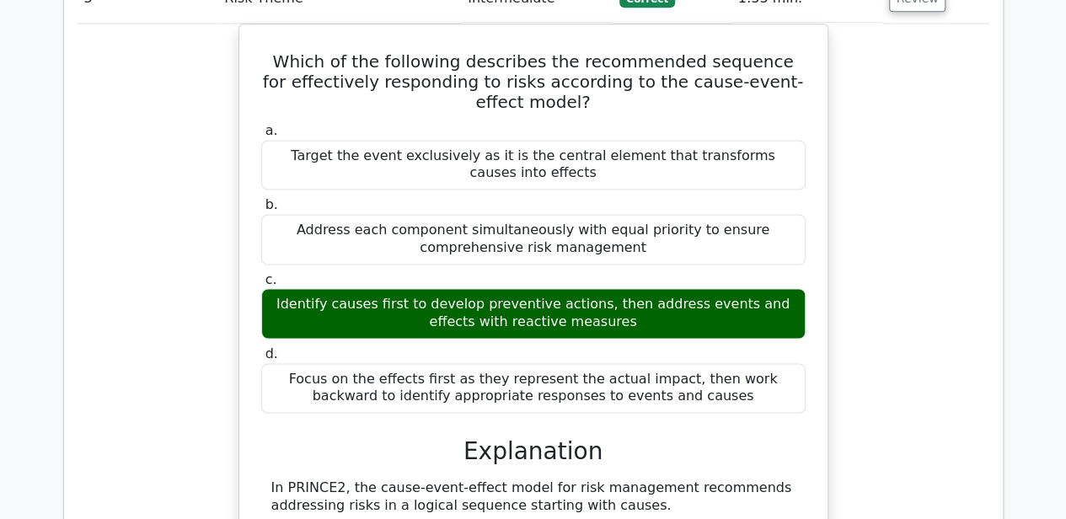
scroll to position [1124, 0]
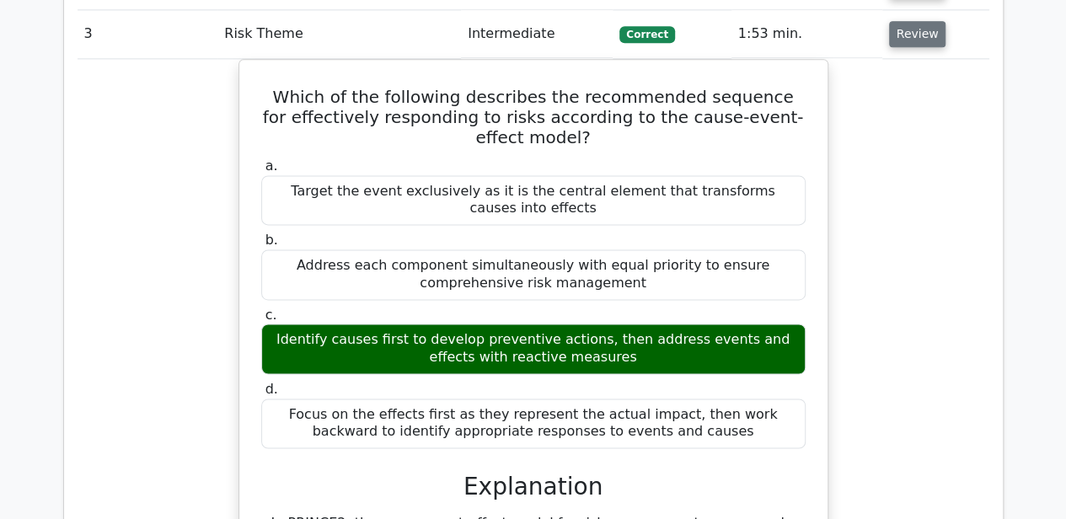
click at [911, 33] on button "Review" at bounding box center [917, 34] width 57 height 26
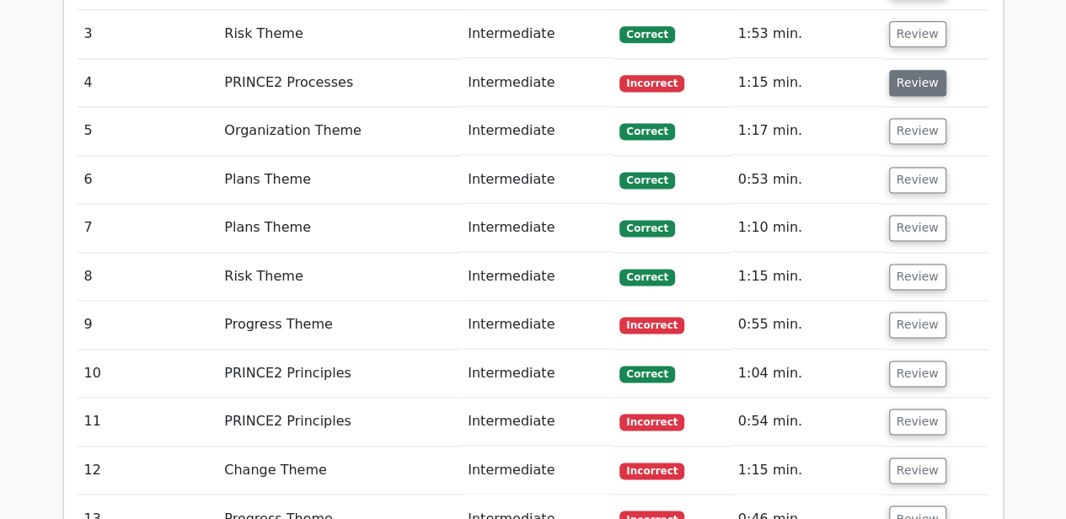
click at [915, 81] on button "Review" at bounding box center [917, 83] width 57 height 26
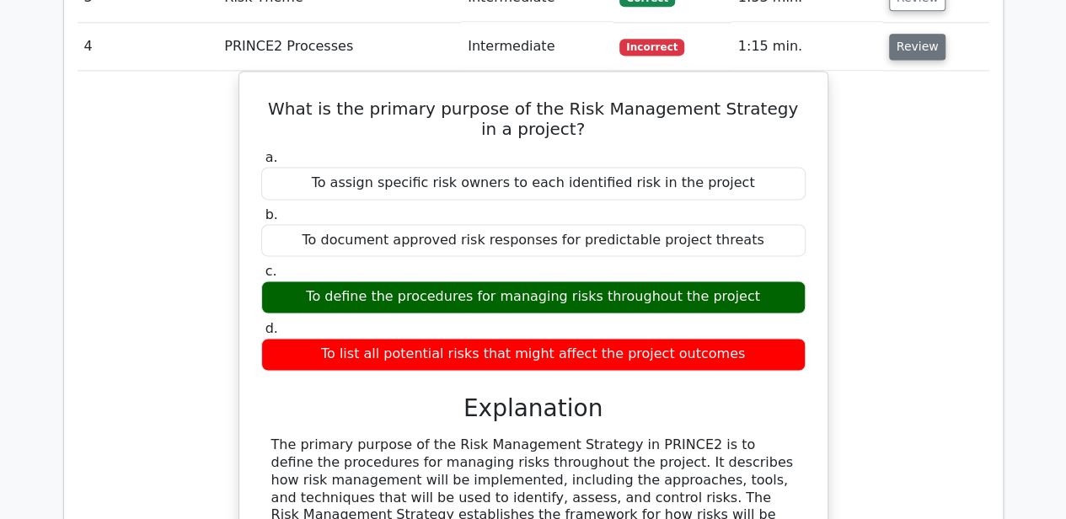
scroll to position [1180, 0]
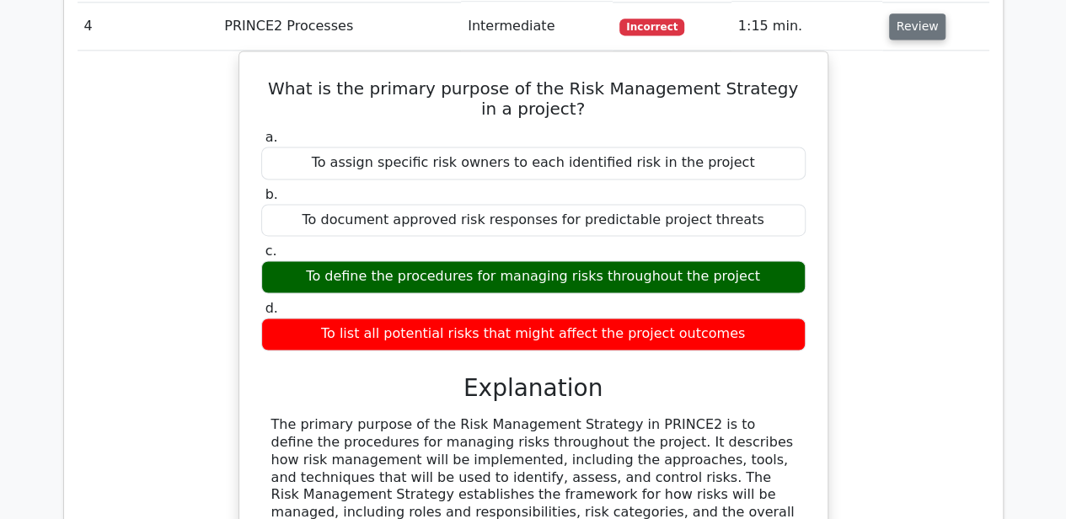
click at [926, 28] on button "Review" at bounding box center [917, 26] width 57 height 26
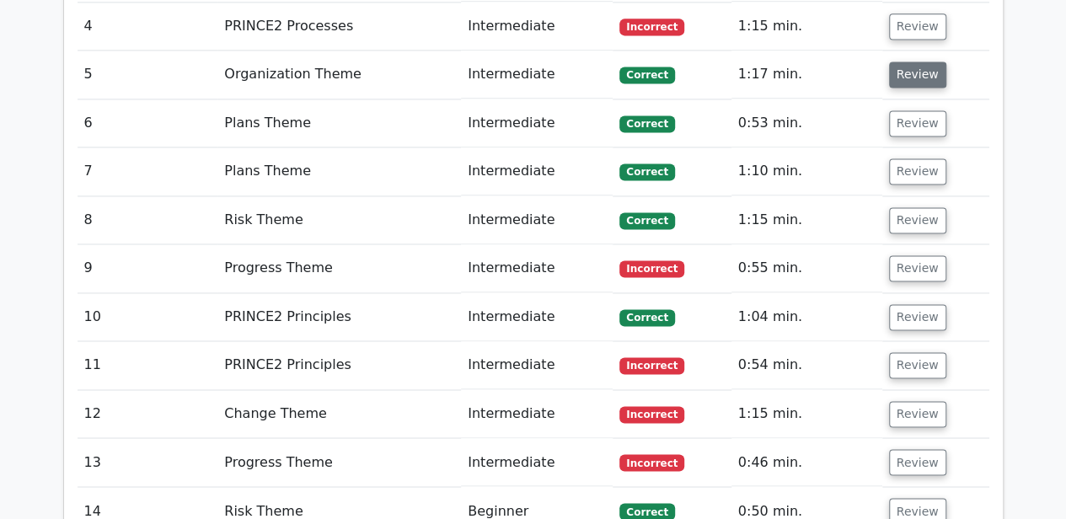
click at [916, 73] on button "Review" at bounding box center [917, 75] width 57 height 26
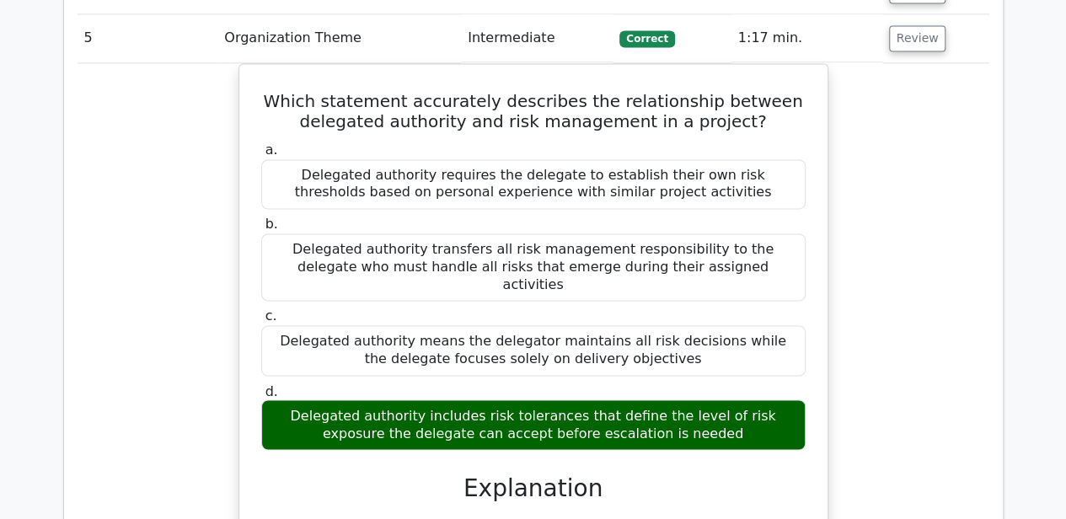
scroll to position [1236, 0]
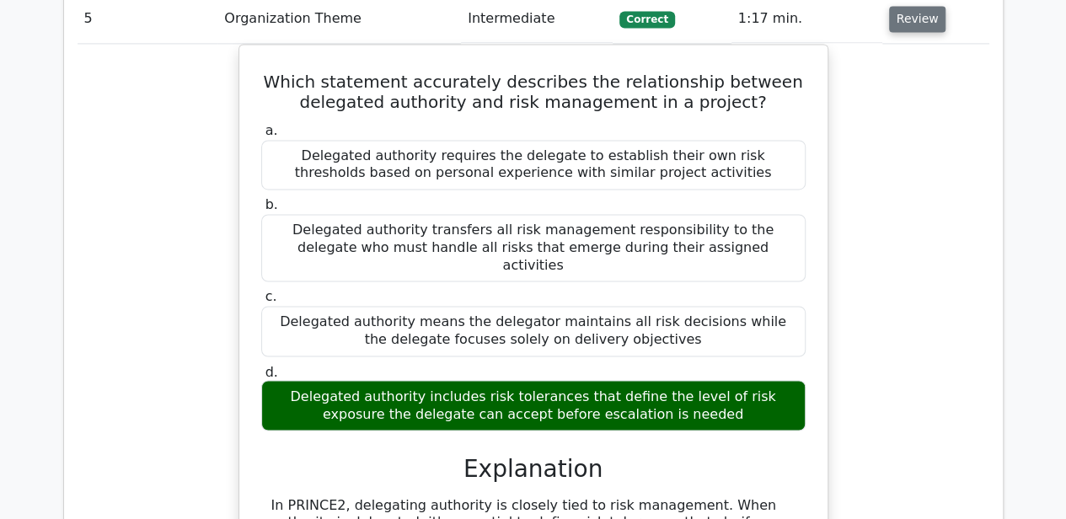
click at [907, 25] on button "Review" at bounding box center [917, 19] width 57 height 26
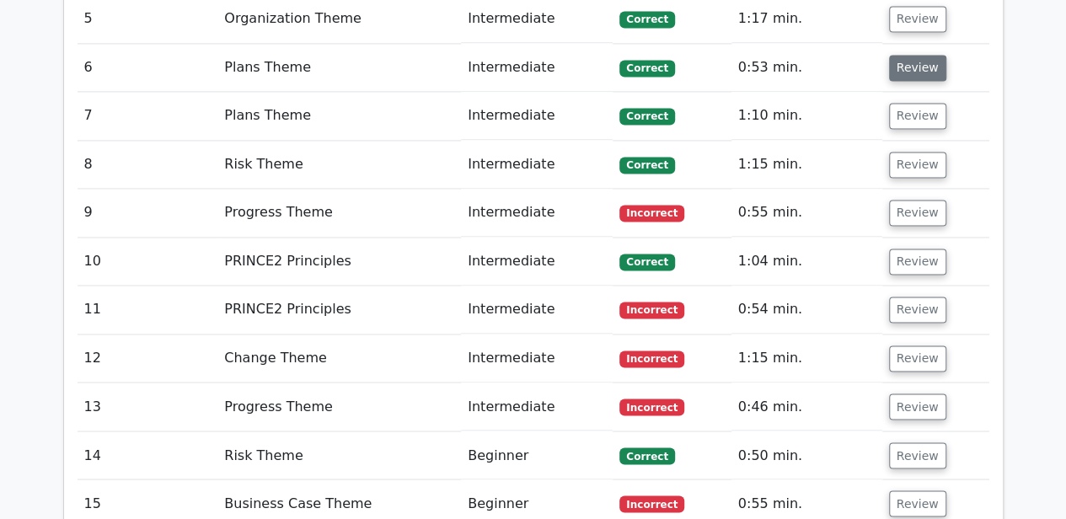
click at [909, 67] on button "Review" at bounding box center [917, 68] width 57 height 26
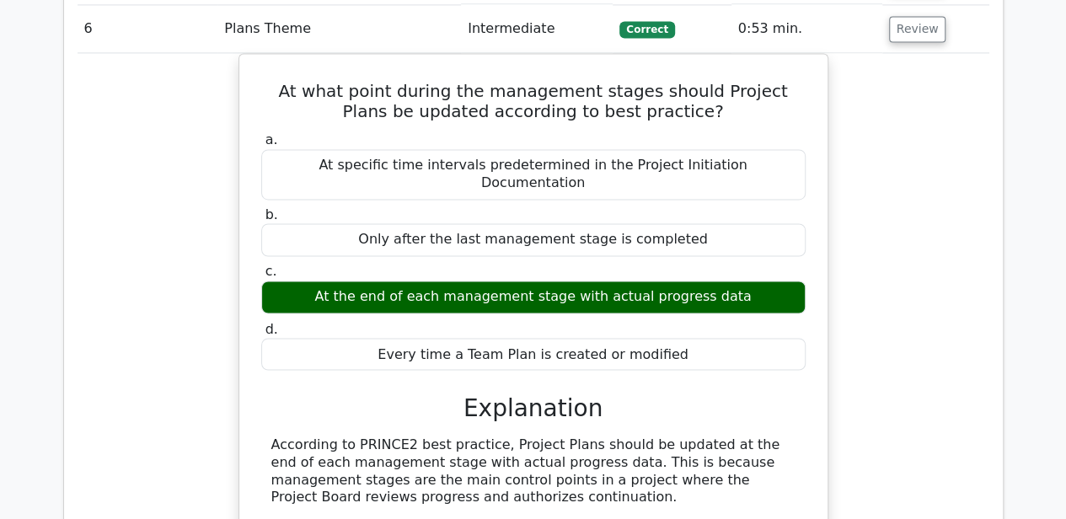
scroll to position [1292, 0]
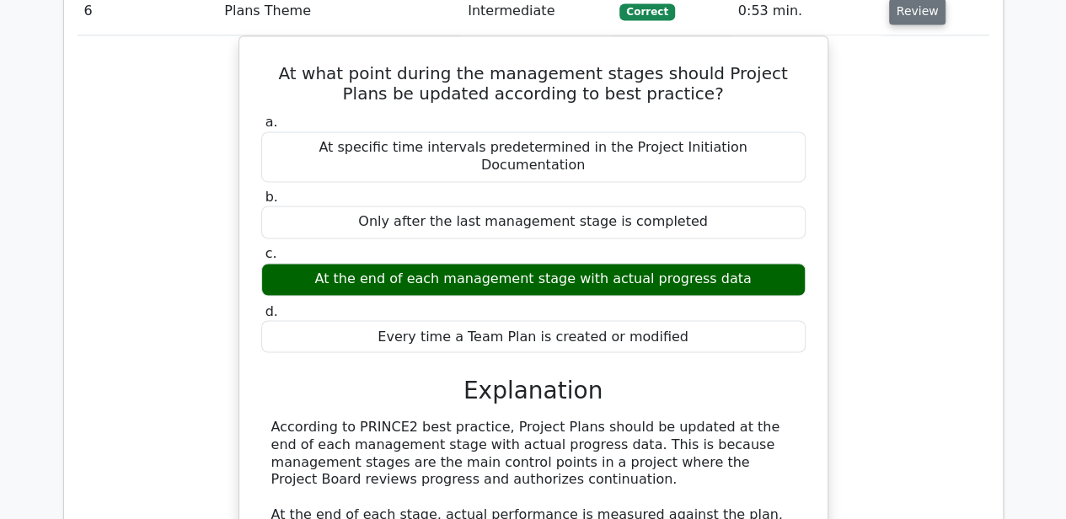
click at [908, 15] on button "Review" at bounding box center [917, 11] width 57 height 26
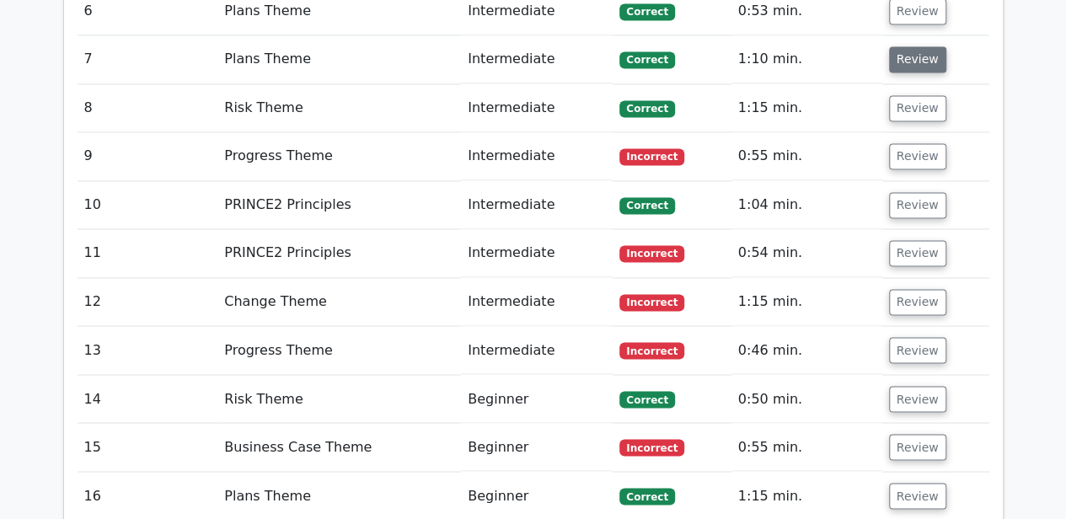
click at [904, 68] on button "Review" at bounding box center [917, 59] width 57 height 26
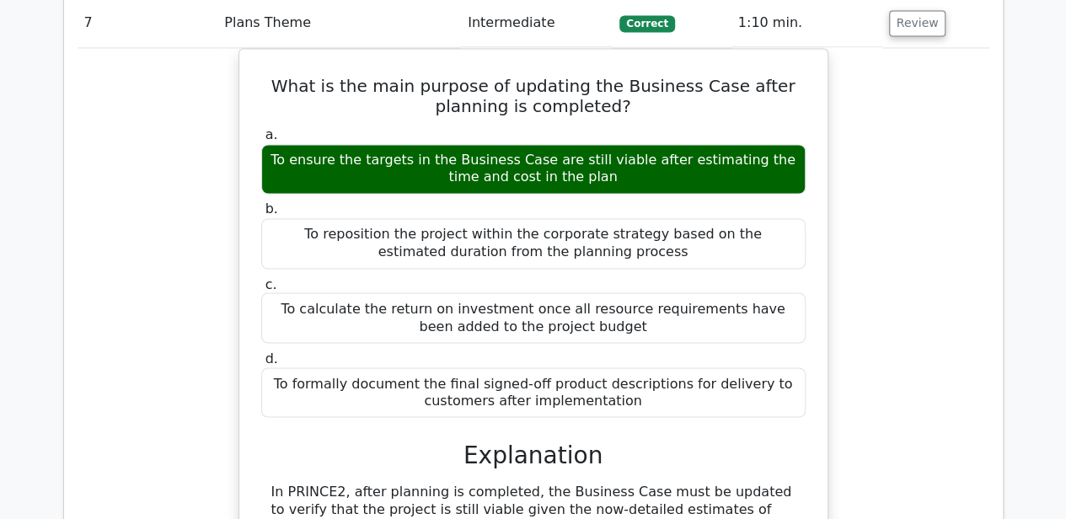
scroll to position [1349, 0]
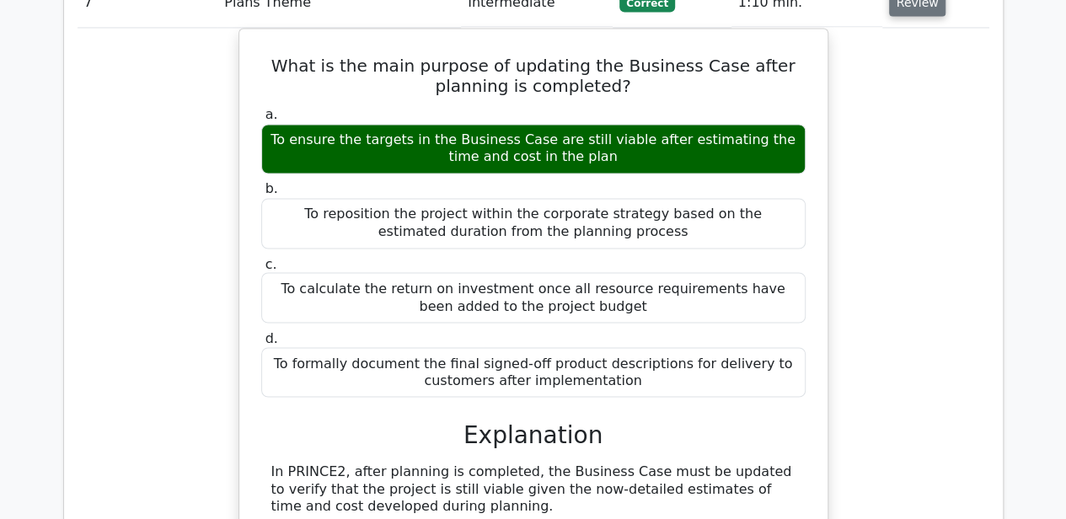
click at [914, 8] on button "Review" at bounding box center [917, 3] width 57 height 26
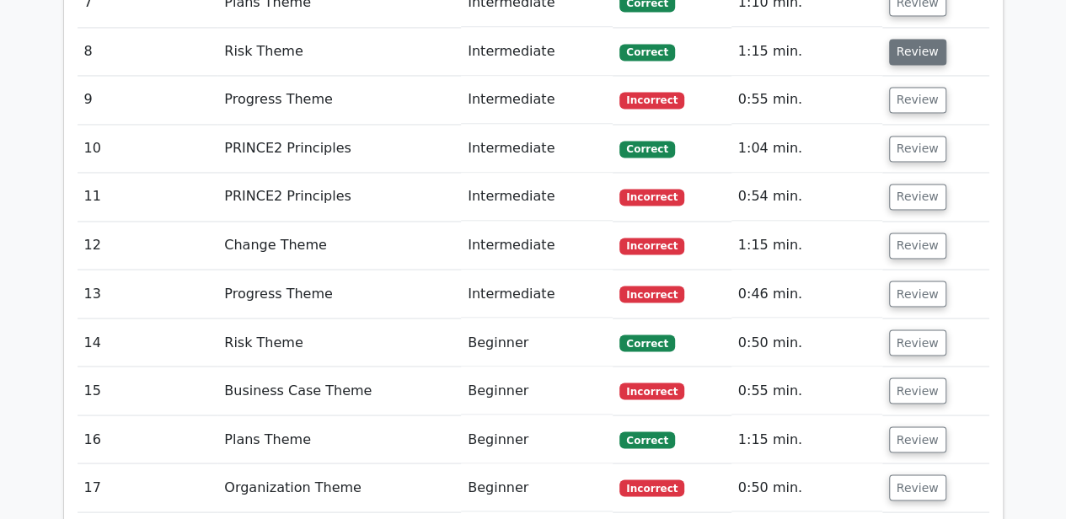
click at [919, 47] on button "Review" at bounding box center [917, 52] width 57 height 26
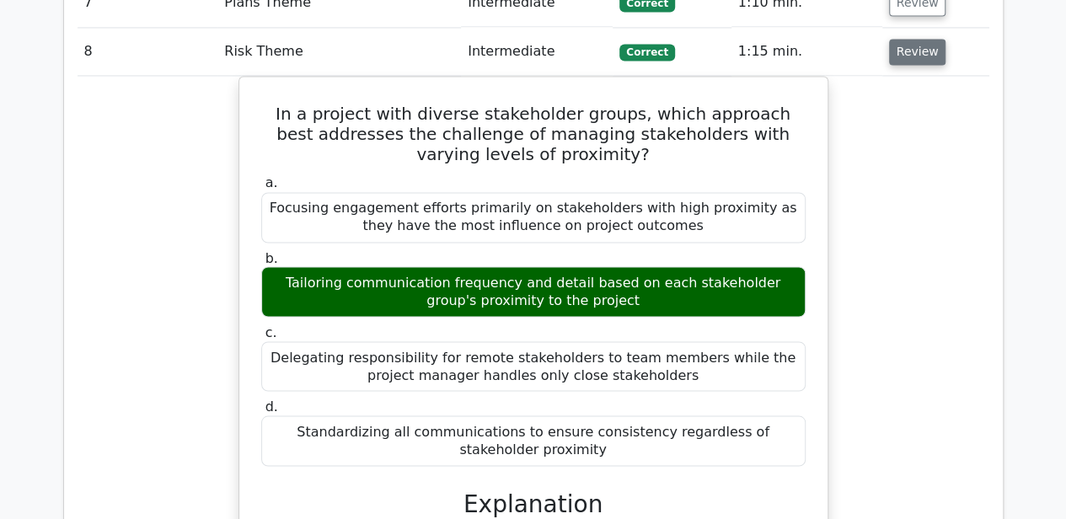
click at [913, 56] on button "Review" at bounding box center [917, 52] width 57 height 26
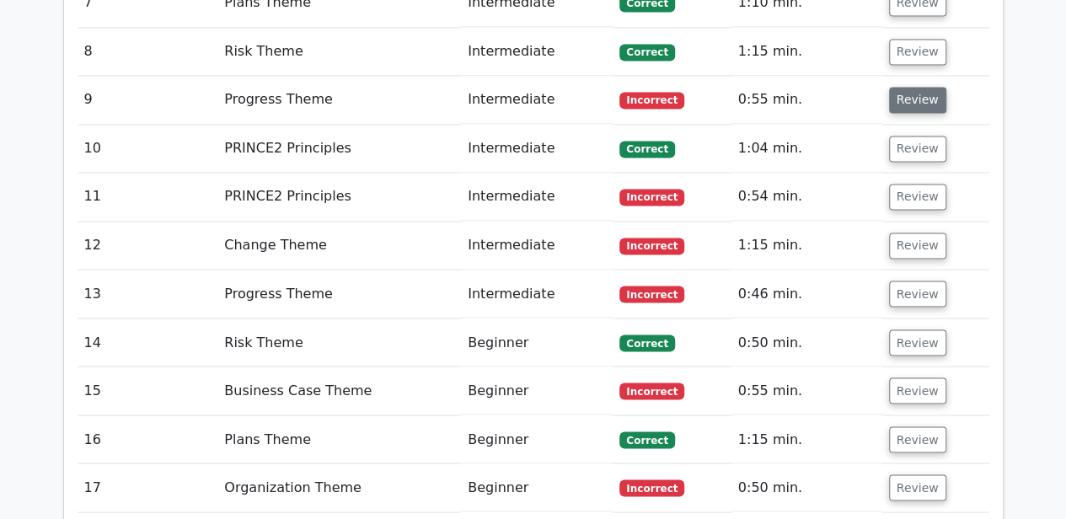
click at [908, 95] on button "Review" at bounding box center [917, 100] width 57 height 26
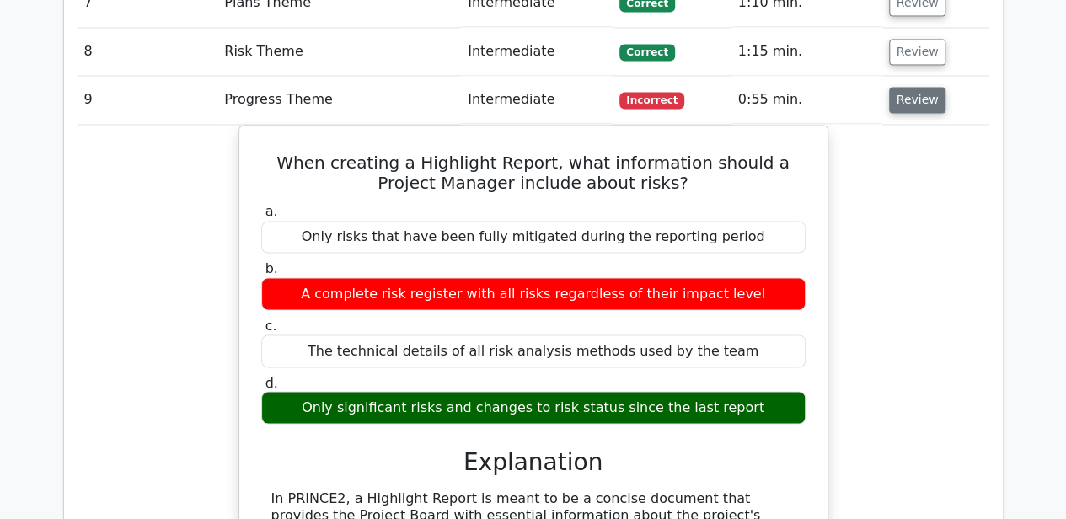
scroll to position [1404, 0]
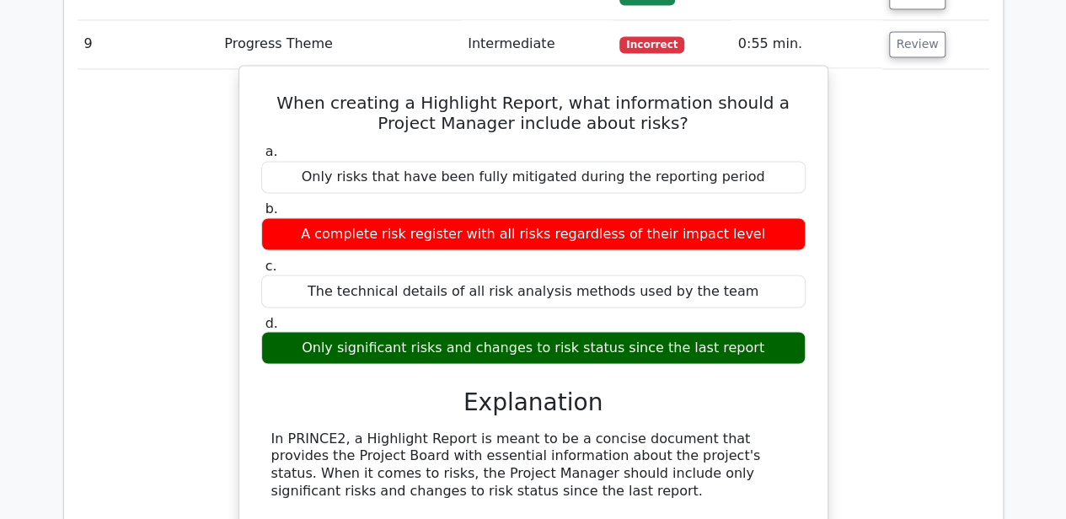
drag, startPoint x: 327, startPoint y: 336, endPoint x: 753, endPoint y: 346, distance: 425.8
click at [753, 346] on div "Only significant risks and changes to risk status since the last report" at bounding box center [533, 347] width 545 height 33
click at [514, 339] on div "Only significant risks and changes to risk status since the last report" at bounding box center [533, 347] width 545 height 33
drag, startPoint x: 404, startPoint y: 93, endPoint x: 525, endPoint y: 94, distance: 121.4
click at [525, 94] on h5 "When creating a Highlight Report, what information should a Project Manager inc…" at bounding box center [534, 113] width 548 height 40
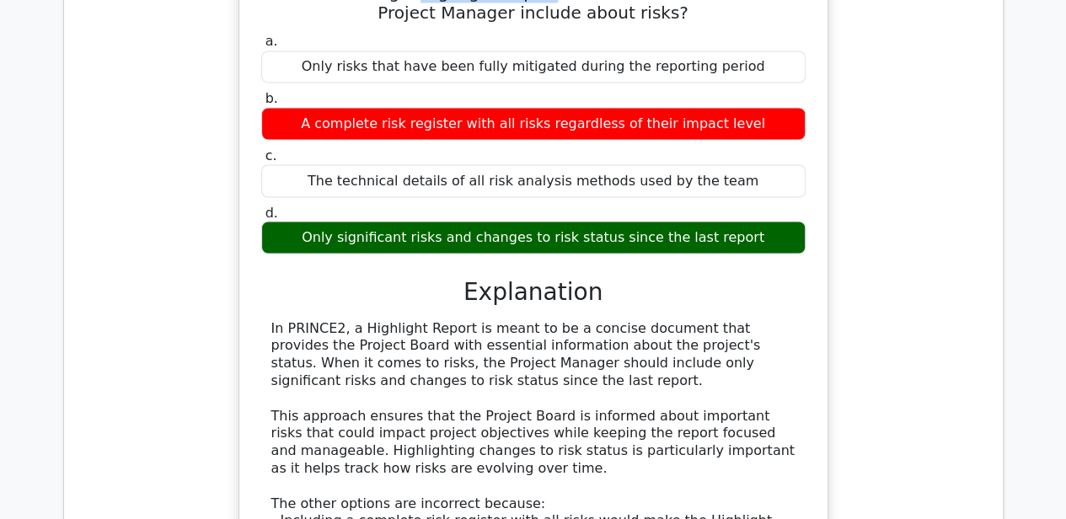
scroll to position [1517, 0]
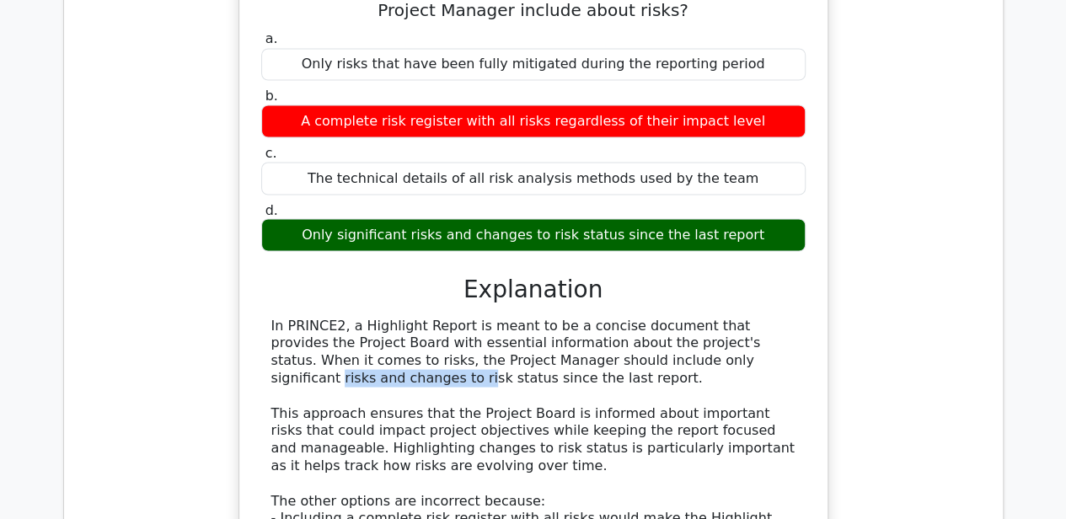
drag, startPoint x: 518, startPoint y: 350, endPoint x: 642, endPoint y: 347, distance: 123.9
click at [642, 347] on div "In PRINCE2, a Highlight Report is meant to be a concise document that provides …" at bounding box center [533, 483] width 524 height 333
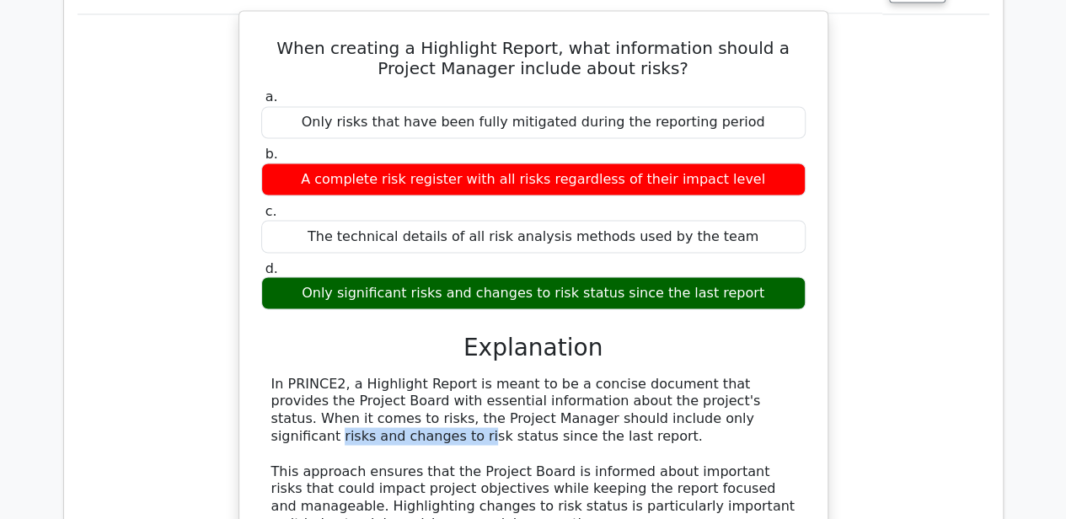
scroll to position [1404, 0]
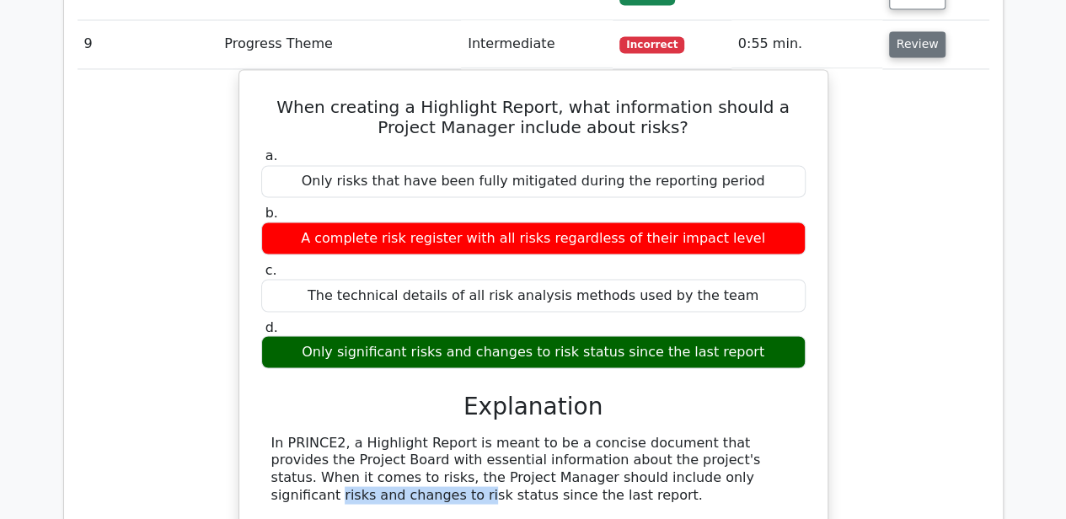
click at [899, 51] on button "Review" at bounding box center [917, 44] width 57 height 26
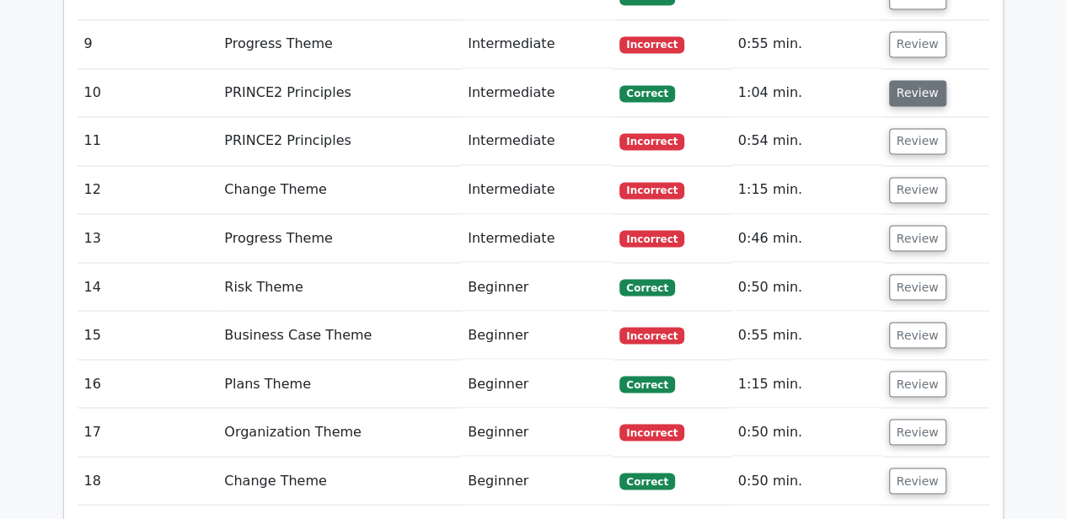
click at [898, 92] on button "Review" at bounding box center [917, 93] width 57 height 26
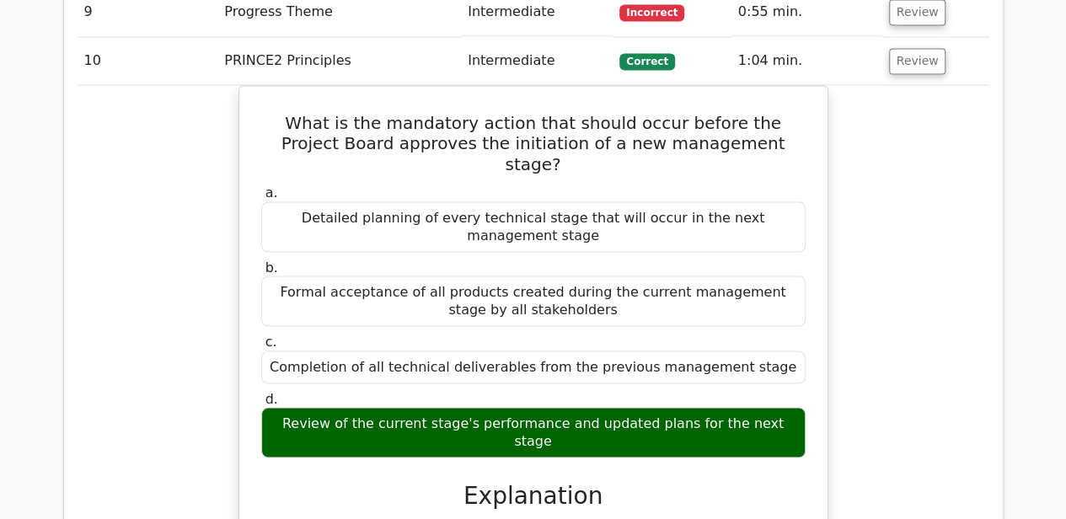
scroll to position [1461, 0]
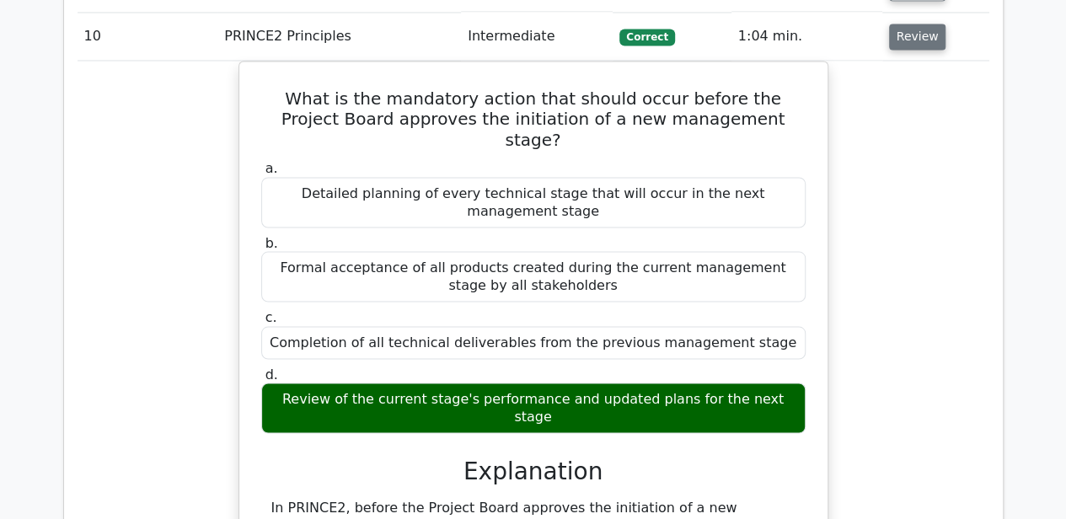
click at [917, 30] on button "Review" at bounding box center [917, 37] width 57 height 26
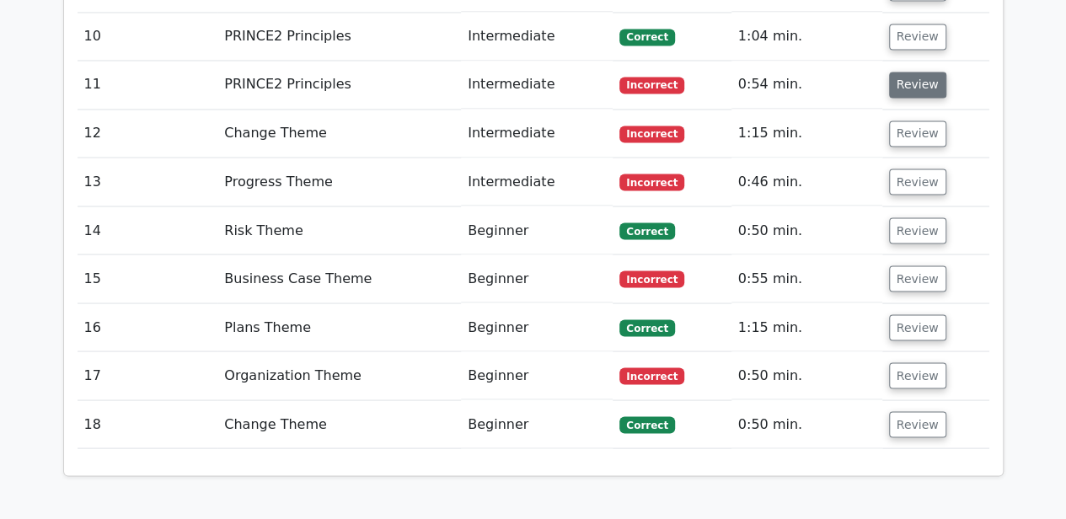
click at [907, 81] on button "Review" at bounding box center [917, 85] width 57 height 26
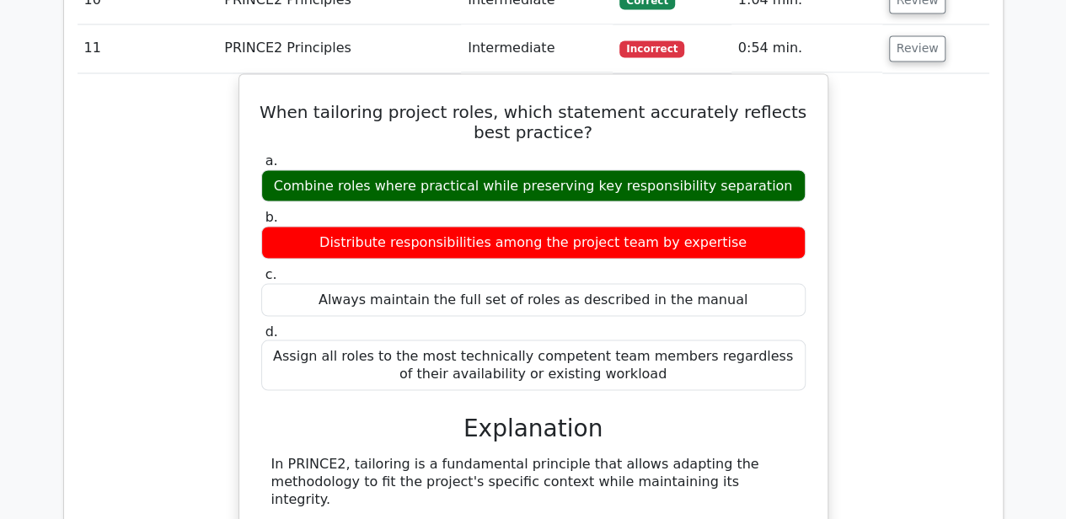
scroll to position [1517, 0]
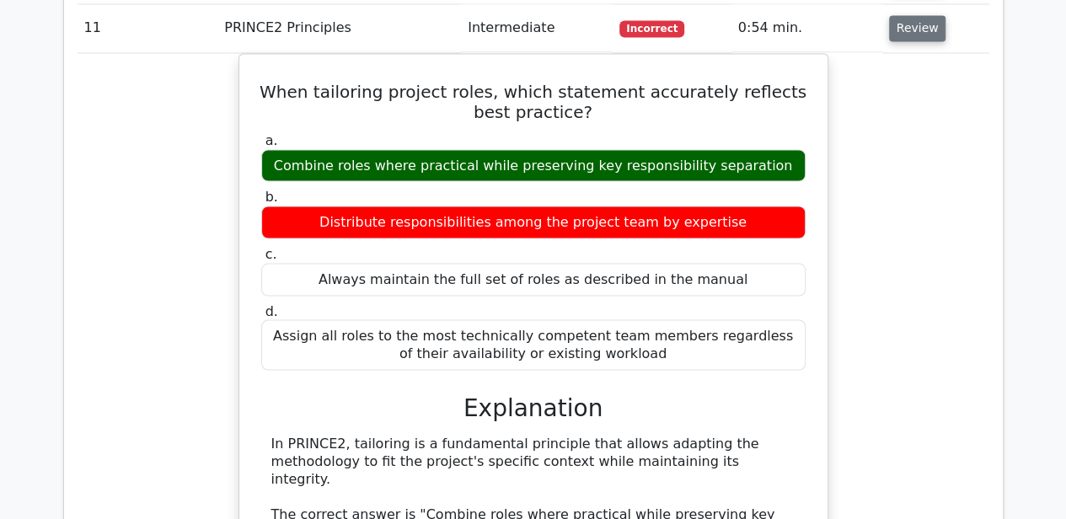
click at [910, 34] on button "Review" at bounding box center [917, 28] width 57 height 26
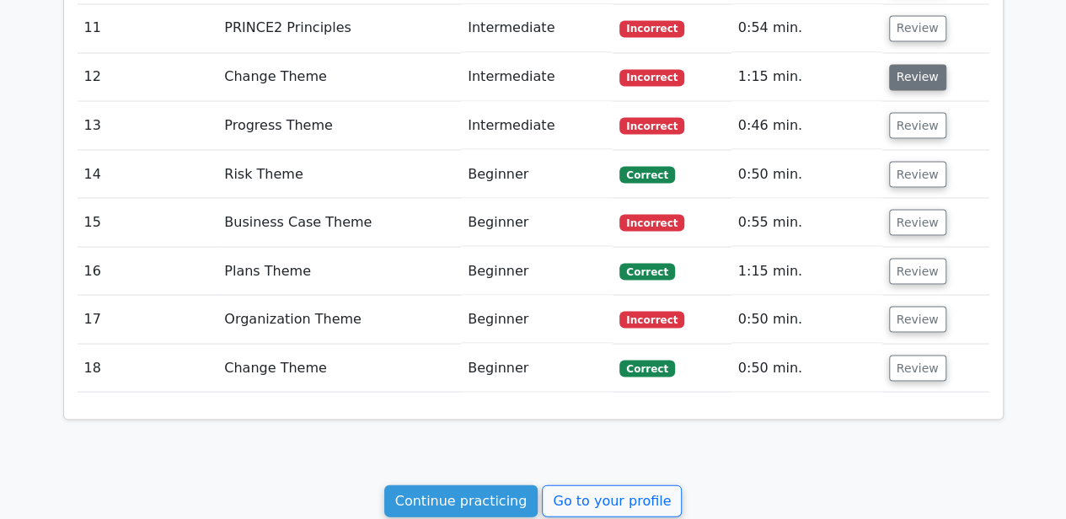
click at [910, 69] on button "Review" at bounding box center [917, 77] width 57 height 26
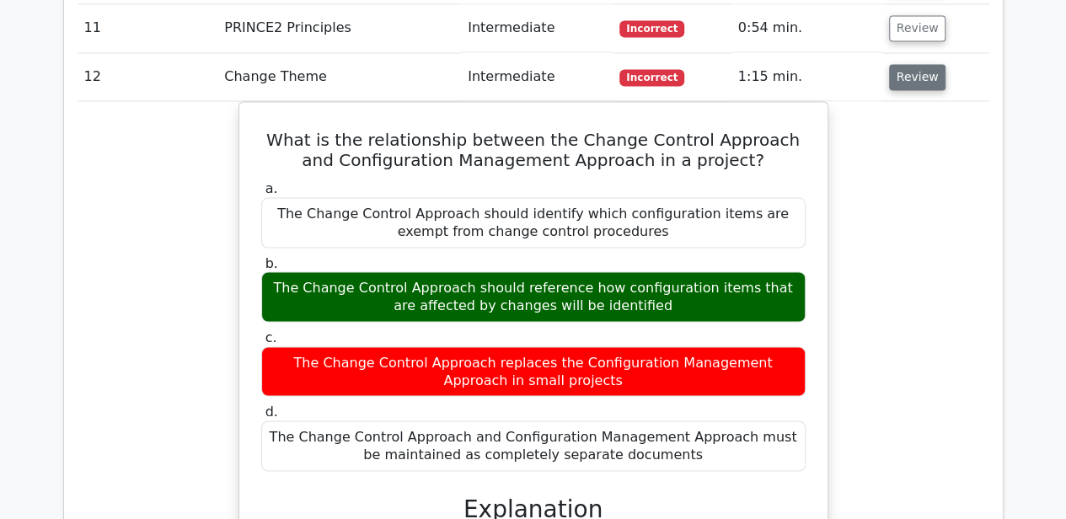
click at [910, 66] on button "Review" at bounding box center [917, 77] width 57 height 26
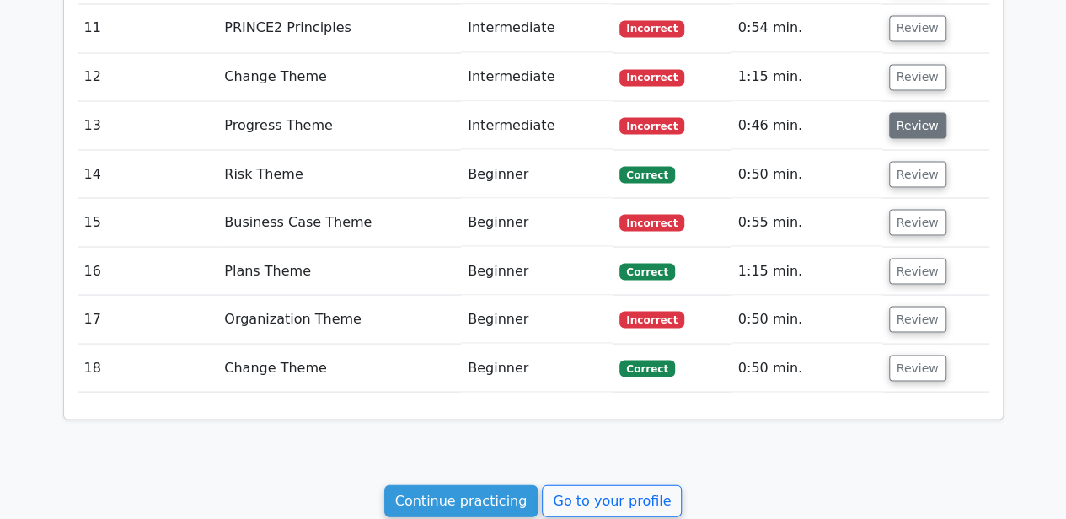
click at [910, 115] on button "Review" at bounding box center [917, 125] width 57 height 26
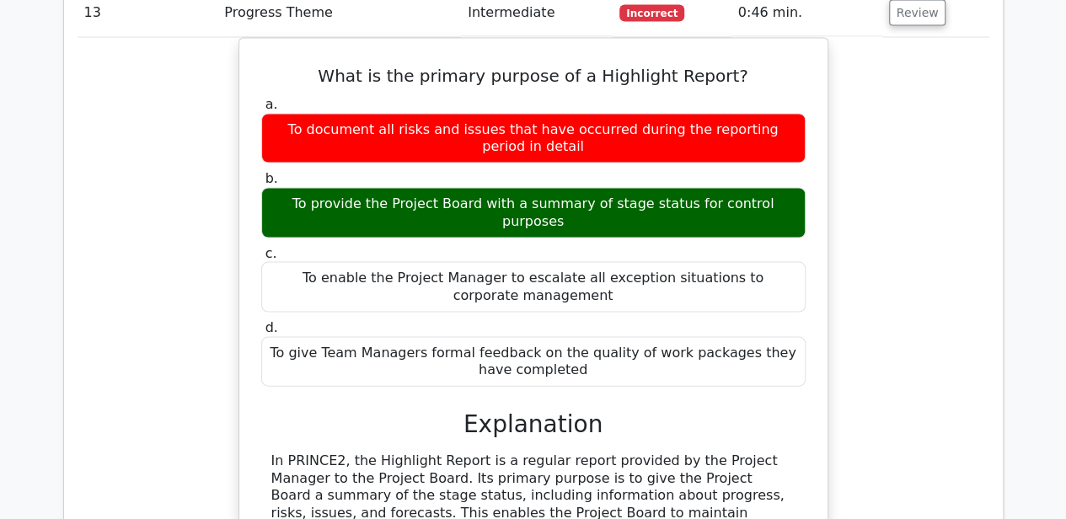
scroll to position [1573, 0]
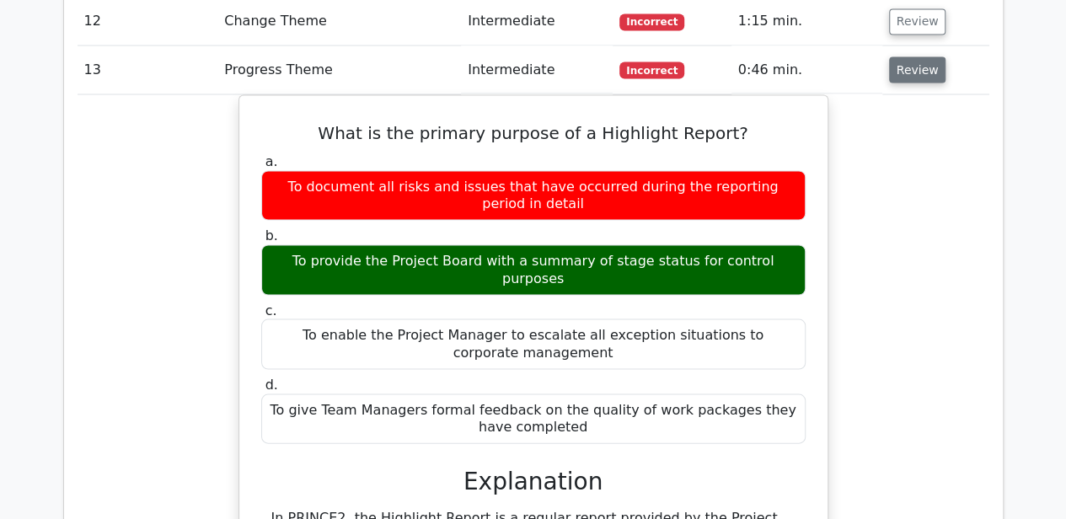
click at [915, 60] on button "Review" at bounding box center [917, 69] width 57 height 26
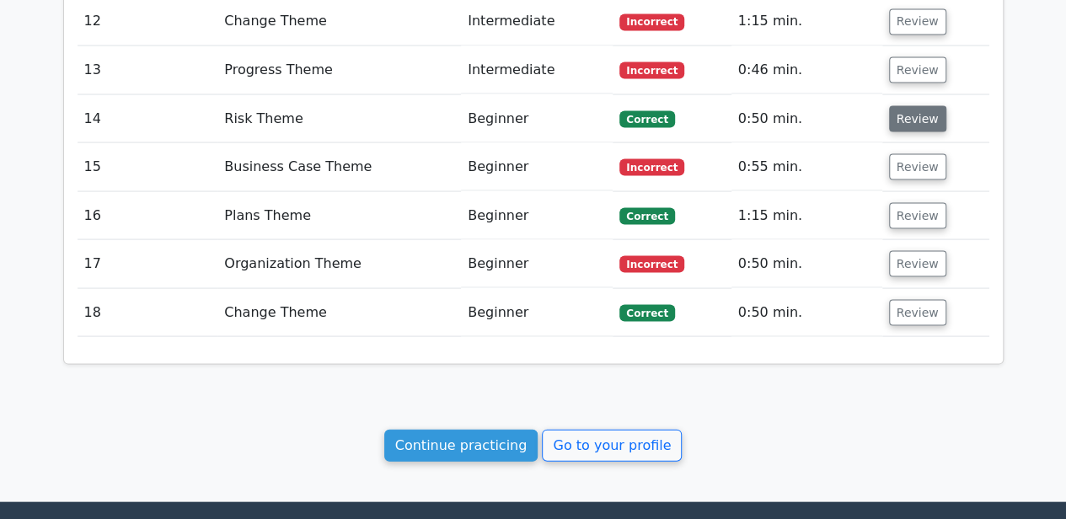
click at [909, 111] on button "Review" at bounding box center [917, 118] width 57 height 26
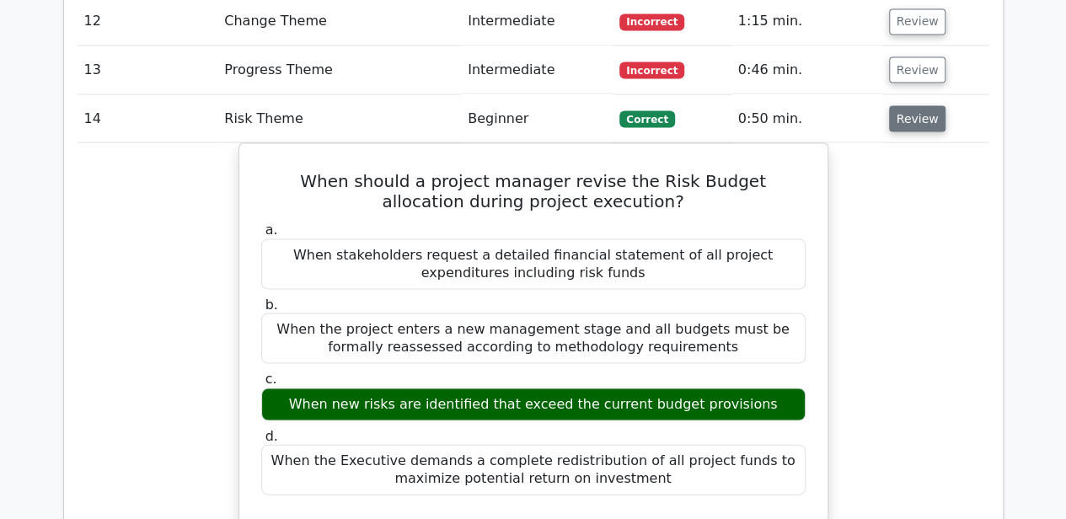
scroll to position [1629, 0]
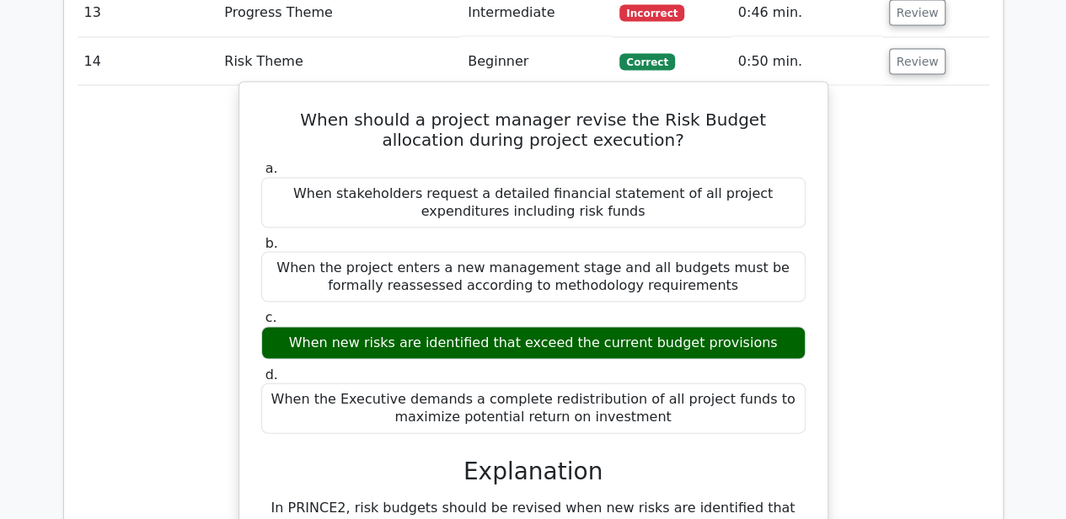
drag, startPoint x: 330, startPoint y: 332, endPoint x: 751, endPoint y: 336, distance: 420.7
click at [751, 336] on div "When new risks are identified that exceed the current budget provisions" at bounding box center [533, 343] width 545 height 33
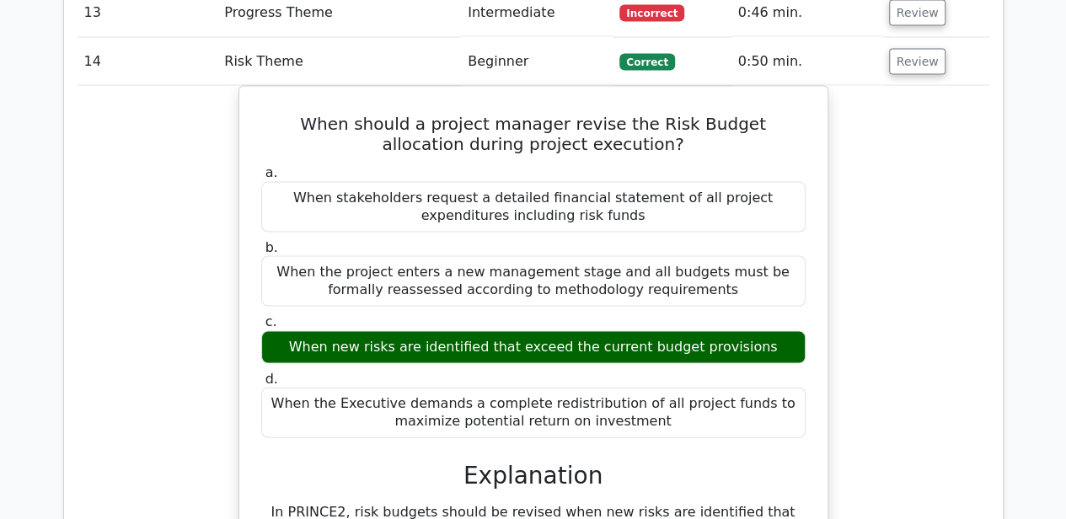
click at [917, 52] on button "Review" at bounding box center [917, 62] width 57 height 26
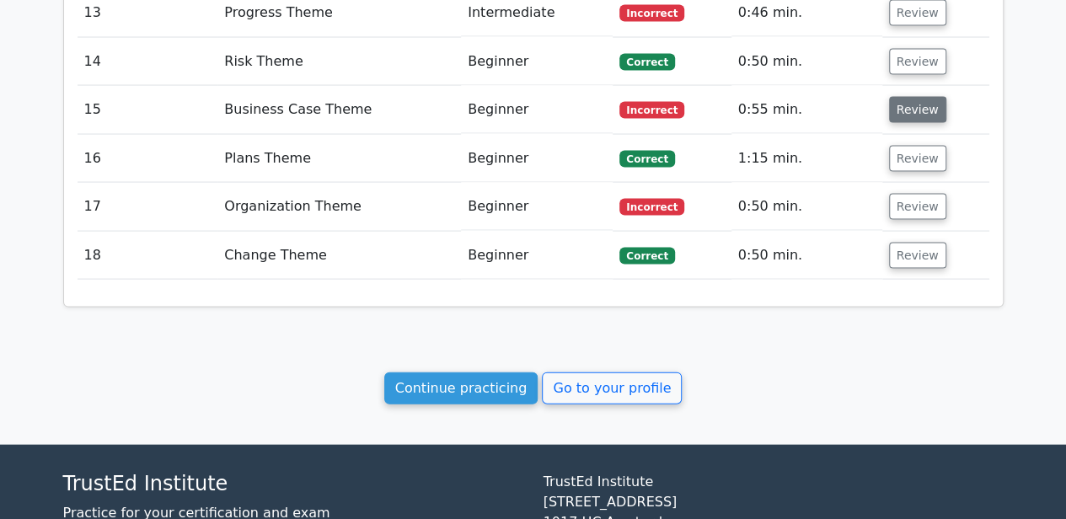
click at [912, 99] on button "Review" at bounding box center [917, 110] width 57 height 26
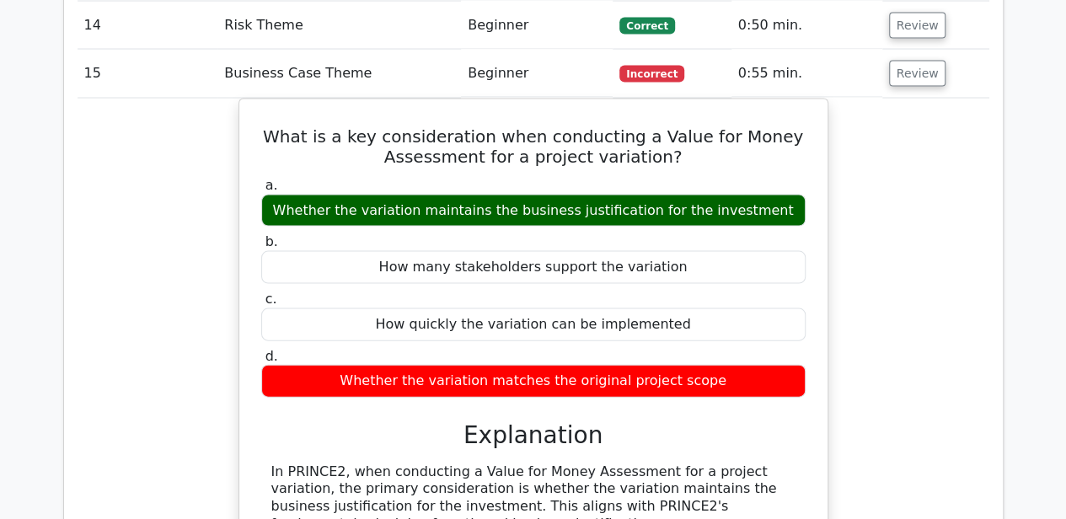
scroll to position [1686, 0]
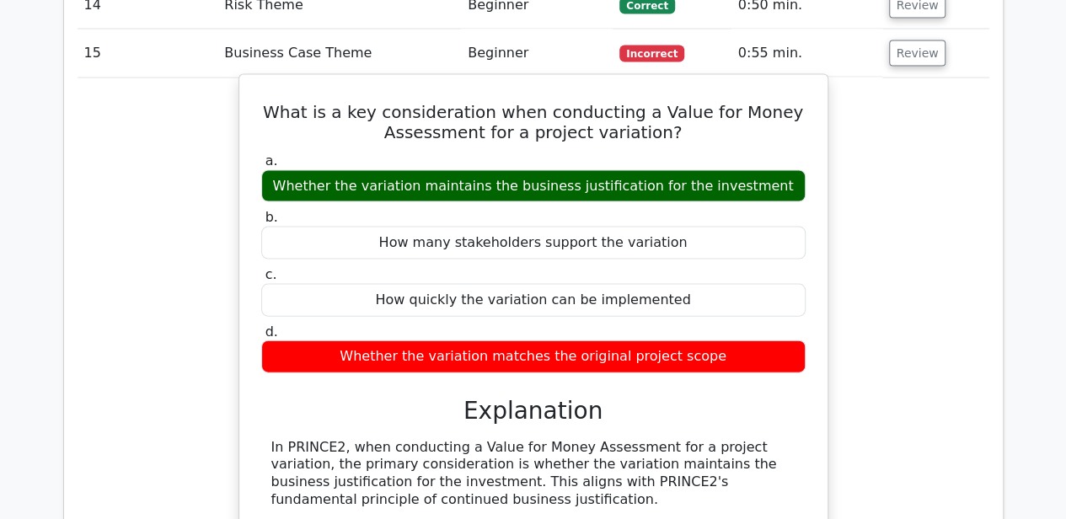
drag, startPoint x: 313, startPoint y: 181, endPoint x: 722, endPoint y: 173, distance: 408.9
click at [722, 173] on div "Whether the variation maintains the business justification for the investment" at bounding box center [533, 186] width 545 height 33
drag, startPoint x: 722, startPoint y: 173, endPoint x: 294, endPoint y: 180, distance: 427.5
click at [294, 180] on div "Whether the variation maintains the business justification for the investment" at bounding box center [533, 186] width 545 height 33
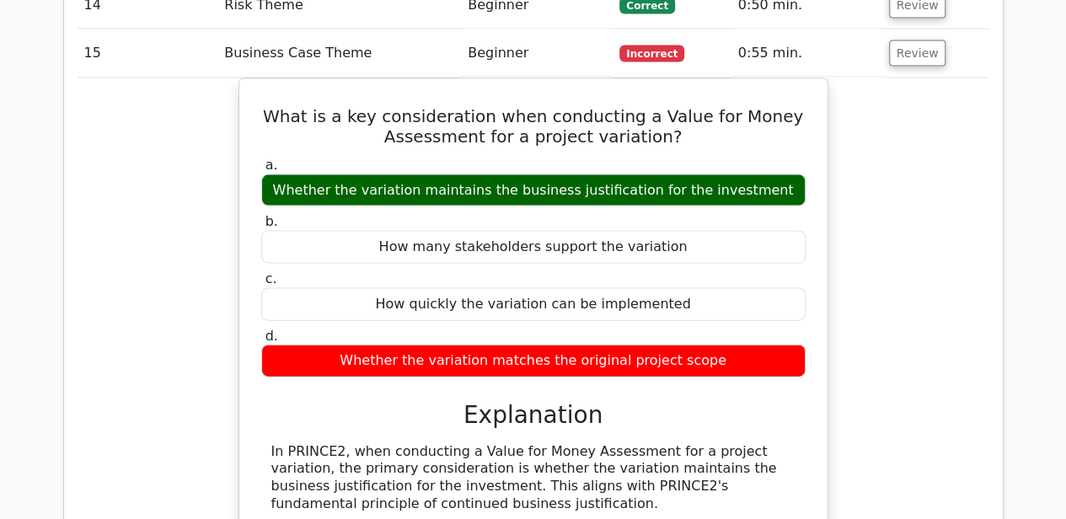
click at [881, 226] on div "What is a key consideration when conducting a Value for Money Assessment for a …" at bounding box center [534, 489] width 912 height 823
click at [899, 49] on button "Review" at bounding box center [917, 53] width 57 height 26
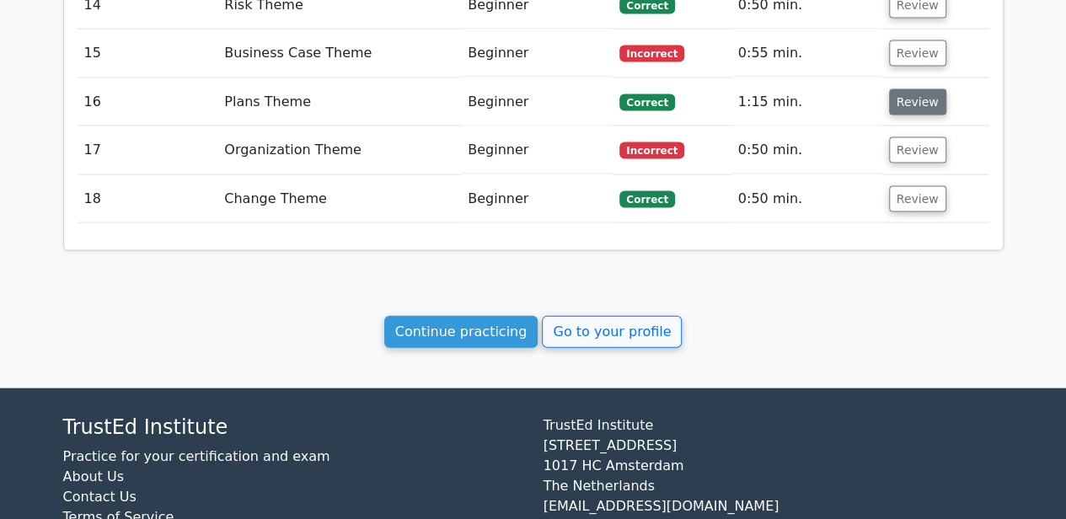
click at [897, 100] on button "Review" at bounding box center [917, 102] width 57 height 26
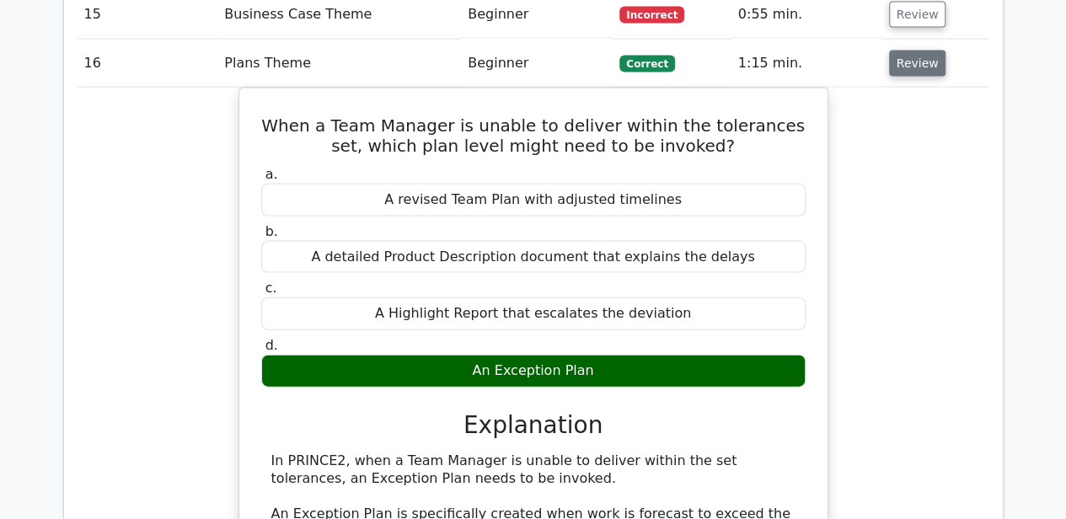
scroll to position [1742, 0]
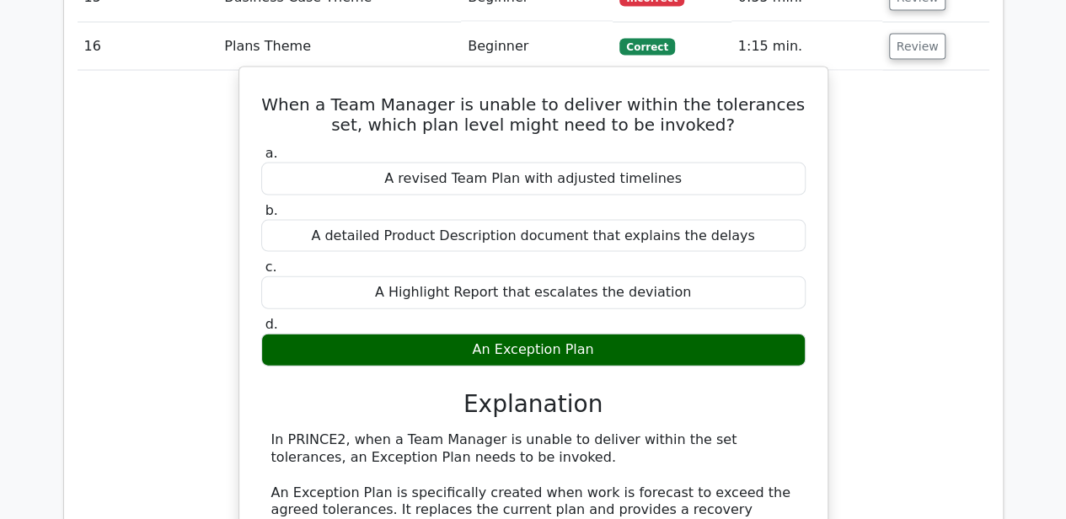
drag, startPoint x: 472, startPoint y: 336, endPoint x: 612, endPoint y: 333, distance: 140.0
click at [612, 334] on div "An Exception Plan" at bounding box center [533, 350] width 545 height 33
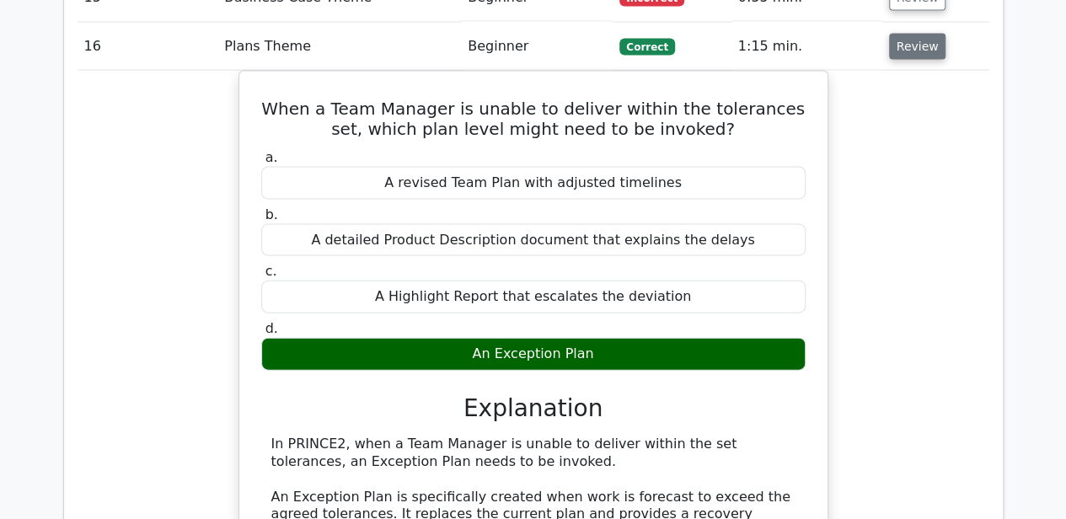
click at [914, 37] on button "Review" at bounding box center [917, 47] width 57 height 26
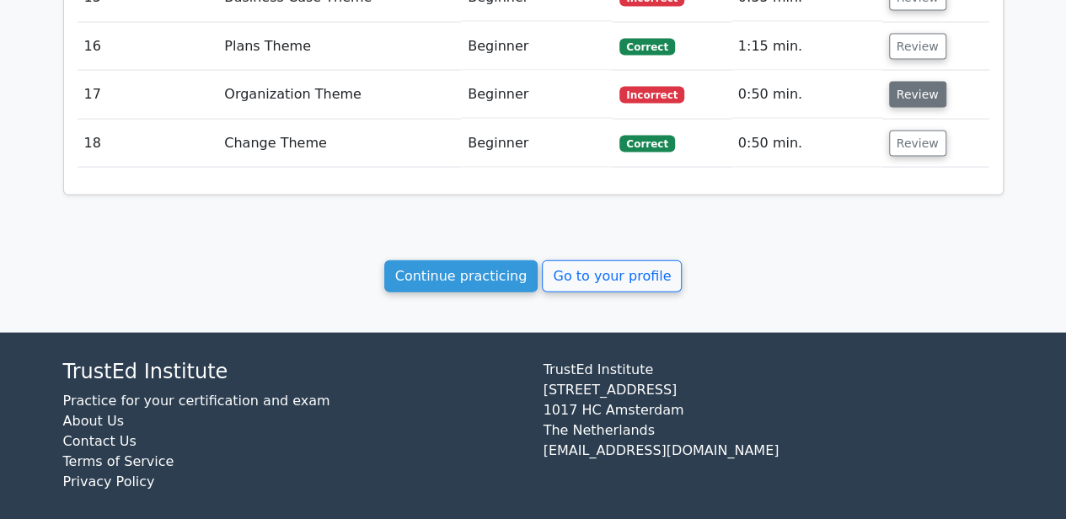
click at [909, 82] on button "Review" at bounding box center [917, 95] width 57 height 26
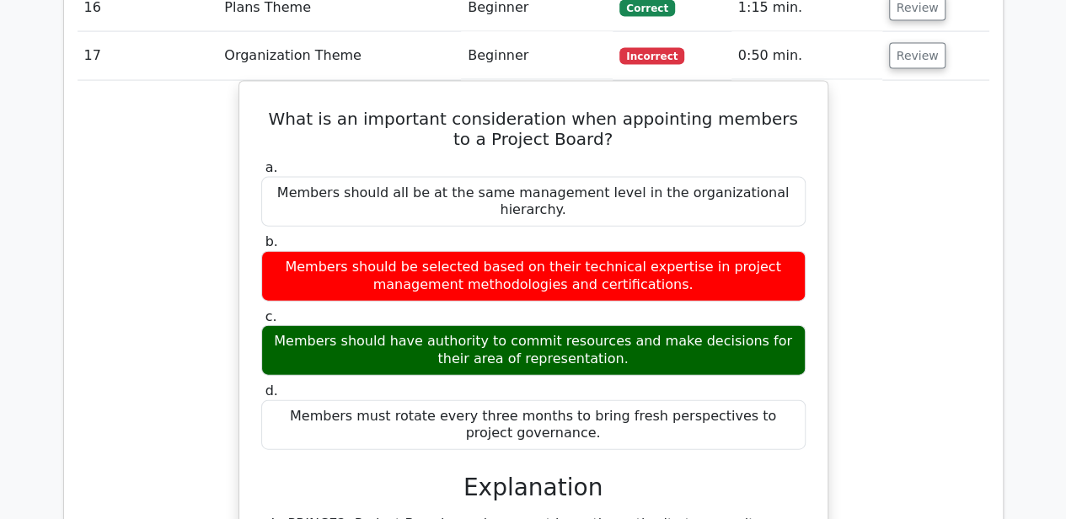
scroll to position [1798, 0]
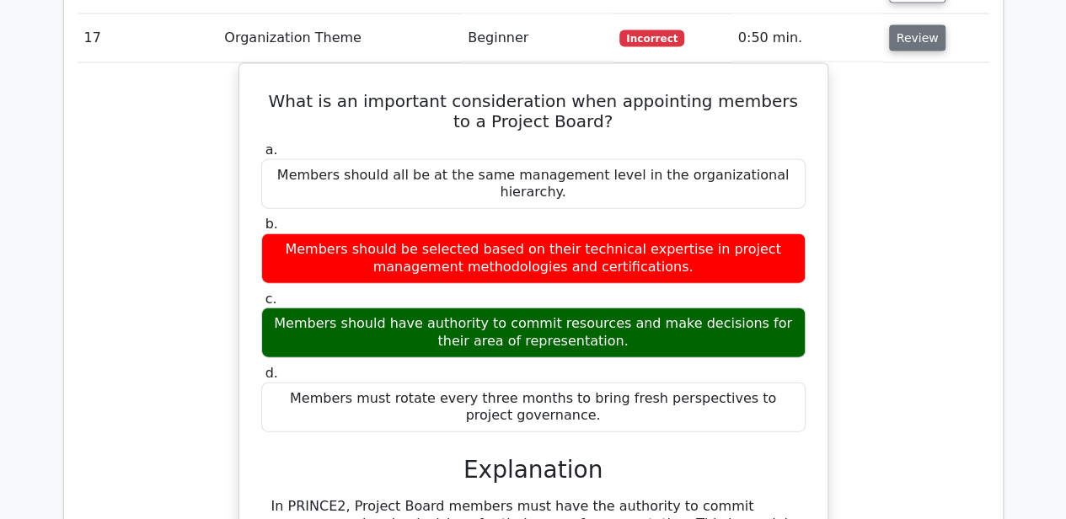
click at [910, 31] on button "Review" at bounding box center [917, 38] width 57 height 26
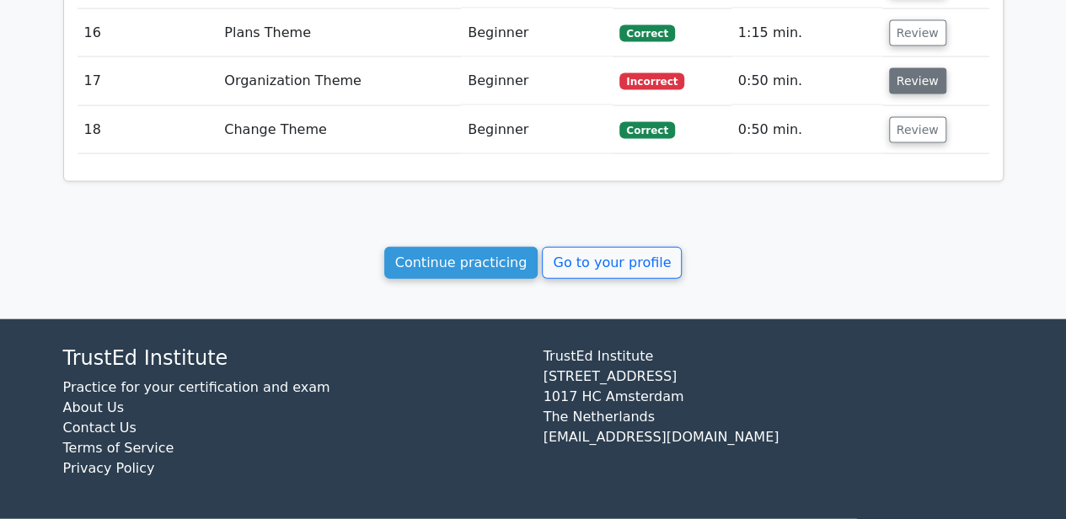
scroll to position [1744, 0]
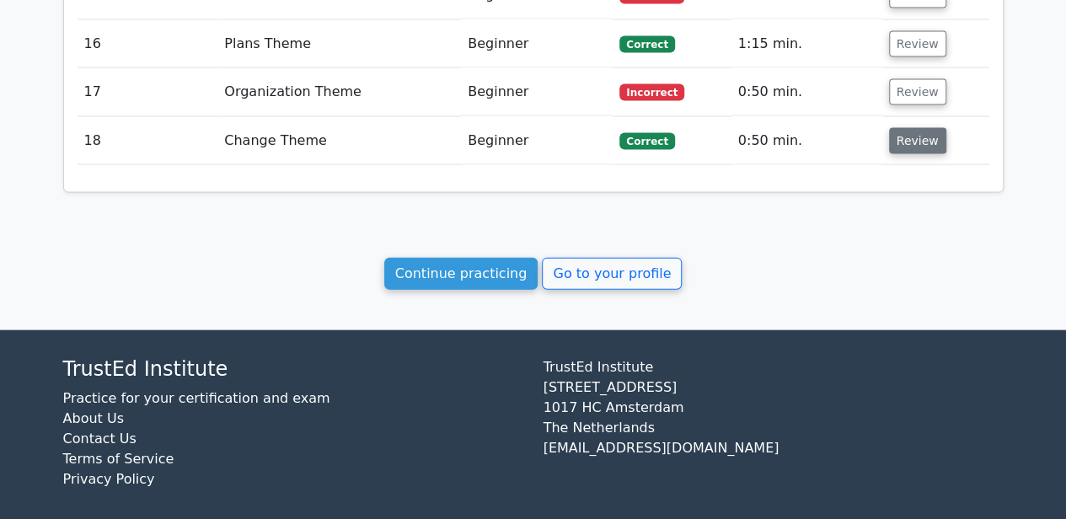
click at [899, 138] on button "Review" at bounding box center [917, 141] width 57 height 26
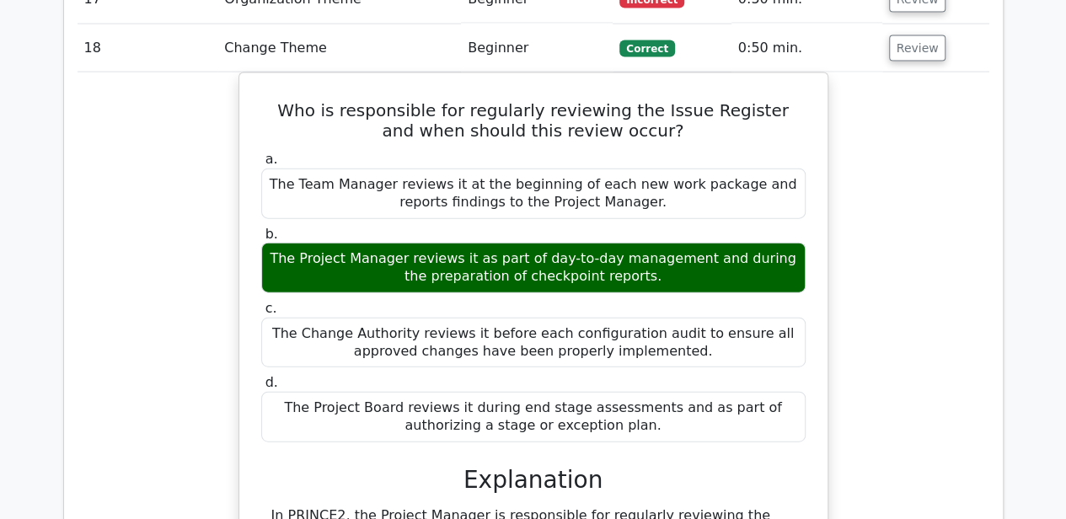
scroll to position [1856, 0]
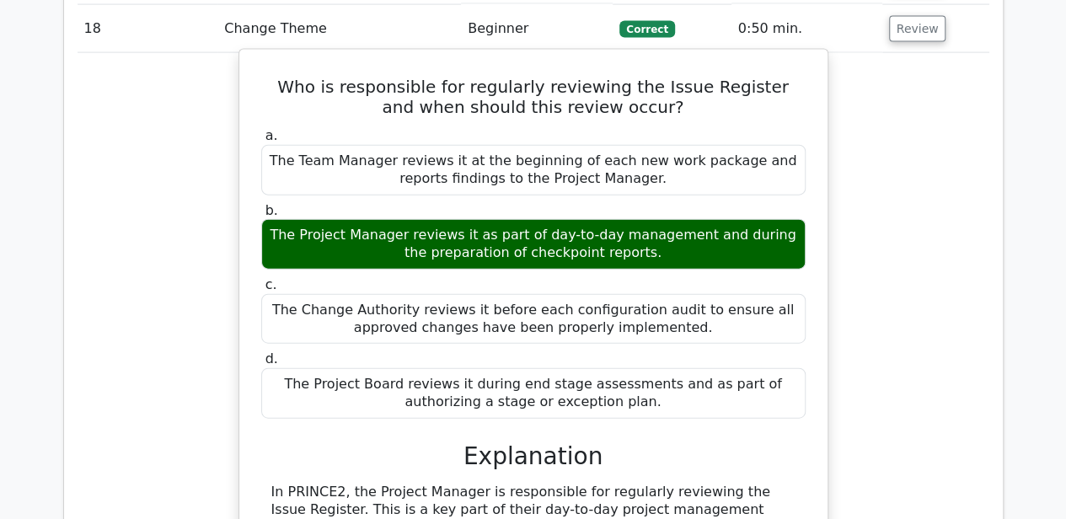
drag, startPoint x: 299, startPoint y: 225, endPoint x: 405, endPoint y: 221, distance: 105.5
click at [405, 221] on div "The Project Manager reviews it as part of day-to-day management and during the …" at bounding box center [533, 244] width 545 height 51
click at [711, 239] on div "The Project Manager reviews it as part of day-to-day management and during the …" at bounding box center [533, 244] width 545 height 51
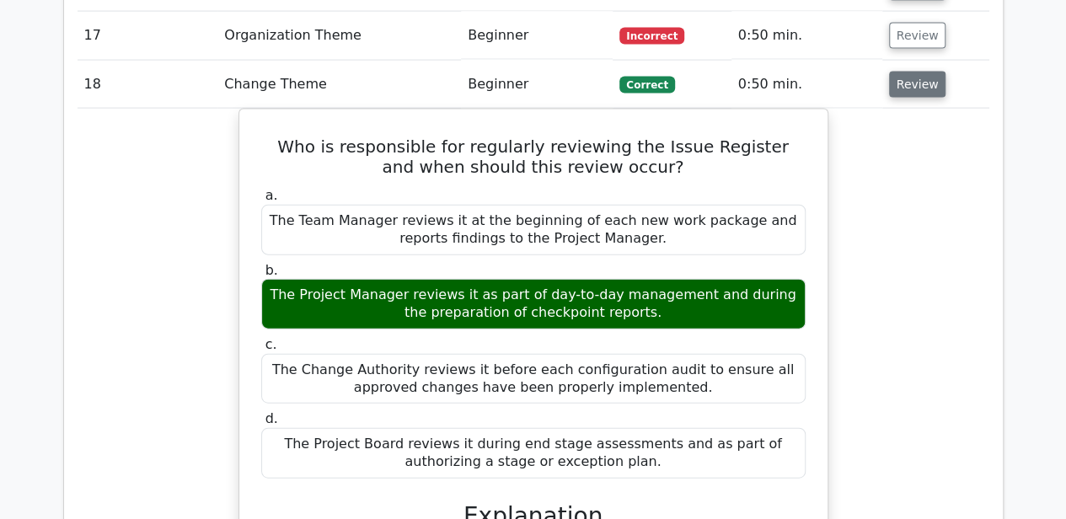
click at [915, 77] on button "Review" at bounding box center [917, 85] width 57 height 26
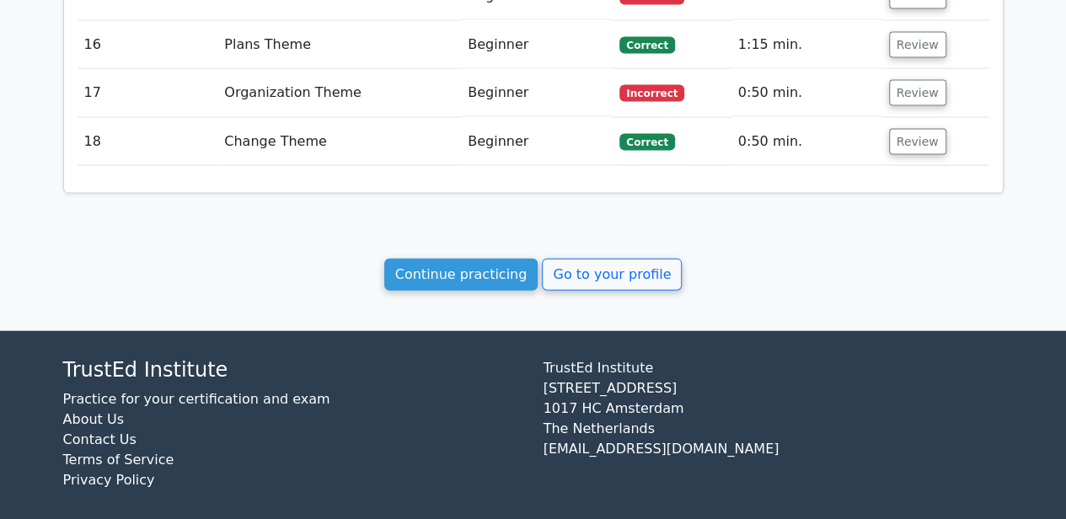
scroll to position [1744, 0]
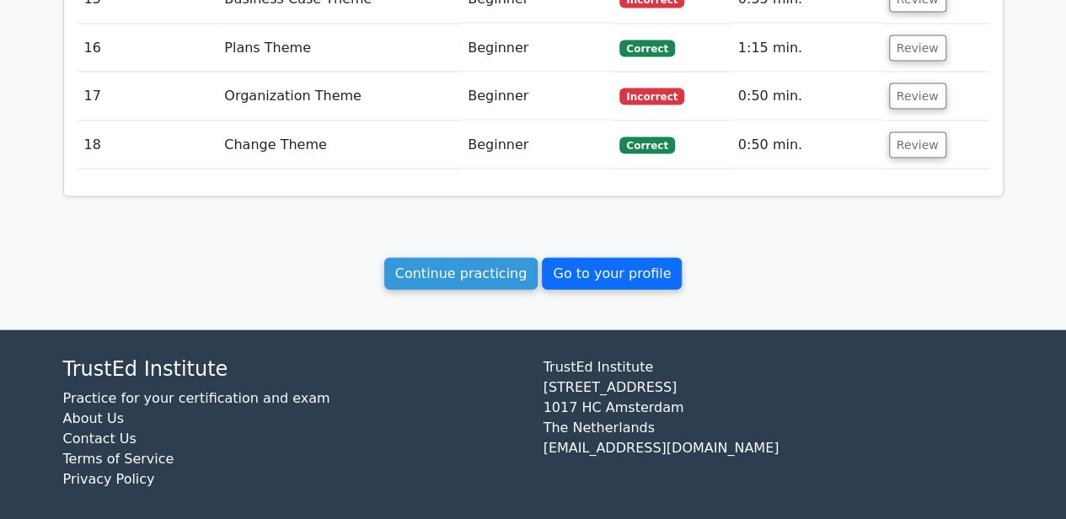
click at [602, 268] on link "Go to your profile" at bounding box center [612, 274] width 140 height 32
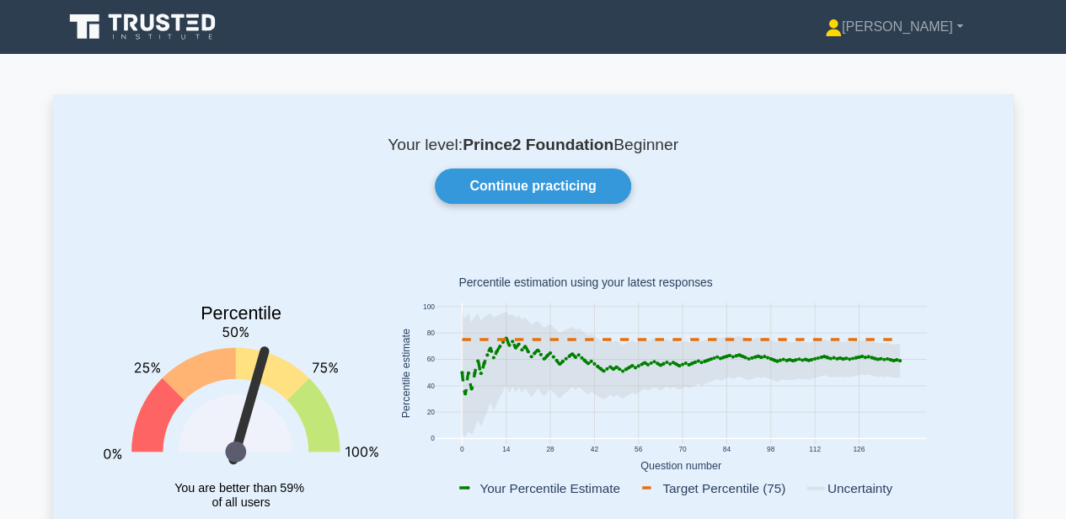
drag, startPoint x: 685, startPoint y: 144, endPoint x: 617, endPoint y: 144, distance: 67.4
click at [617, 144] on p "Your level: Prince2 Foundation Beginner" at bounding box center [534, 145] width 880 height 20
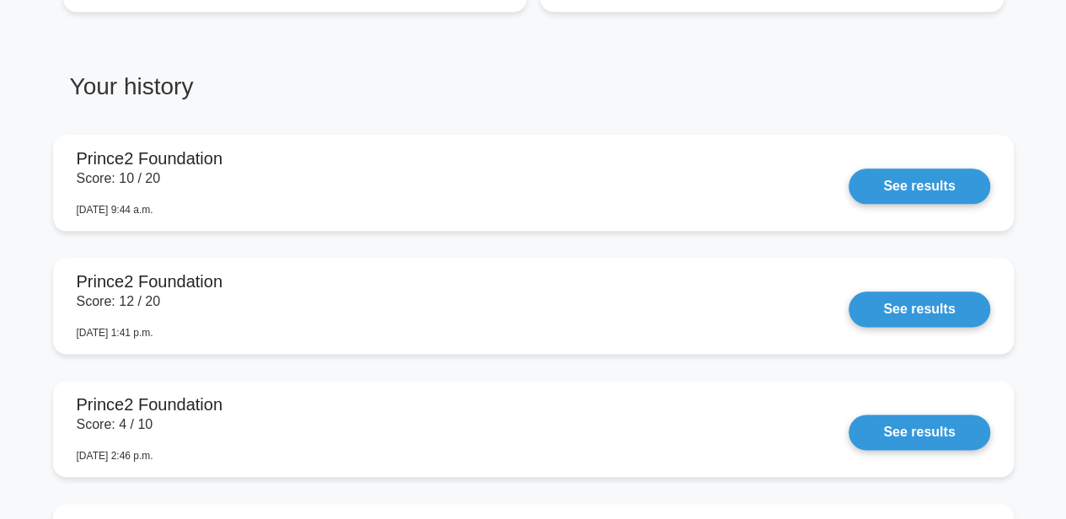
scroll to position [787, 0]
